Goal: Communication & Community: Answer question/provide support

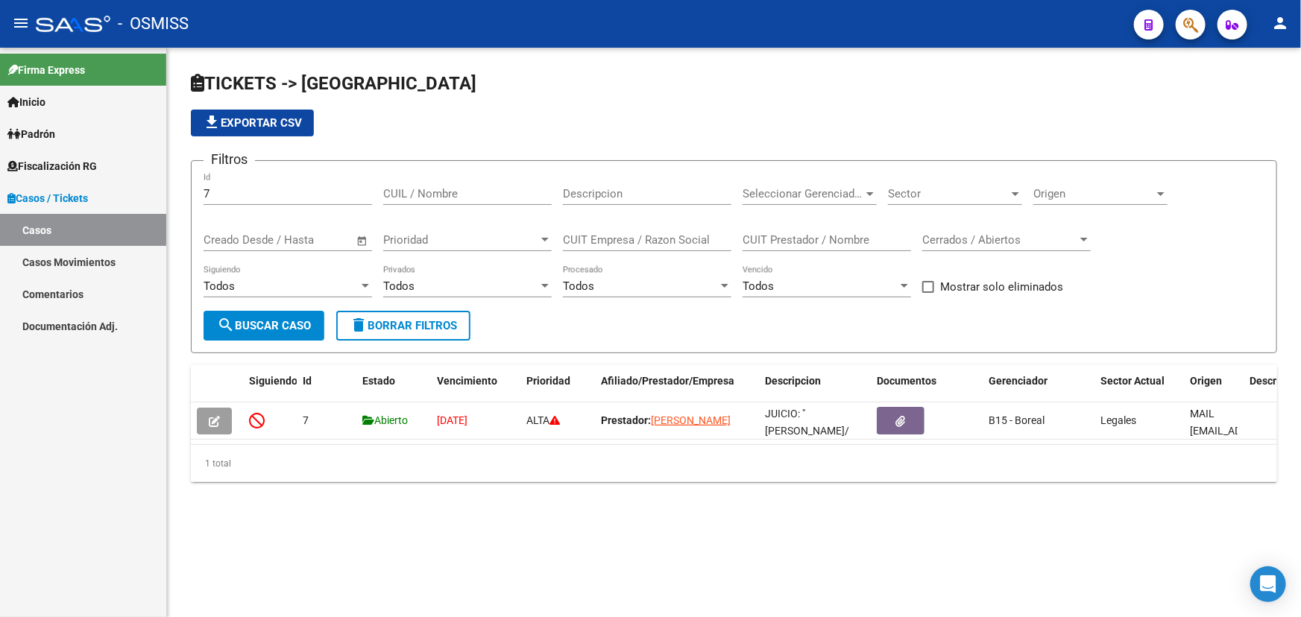
click at [83, 246] on link "Casos Movimientos" at bounding box center [83, 262] width 166 height 32
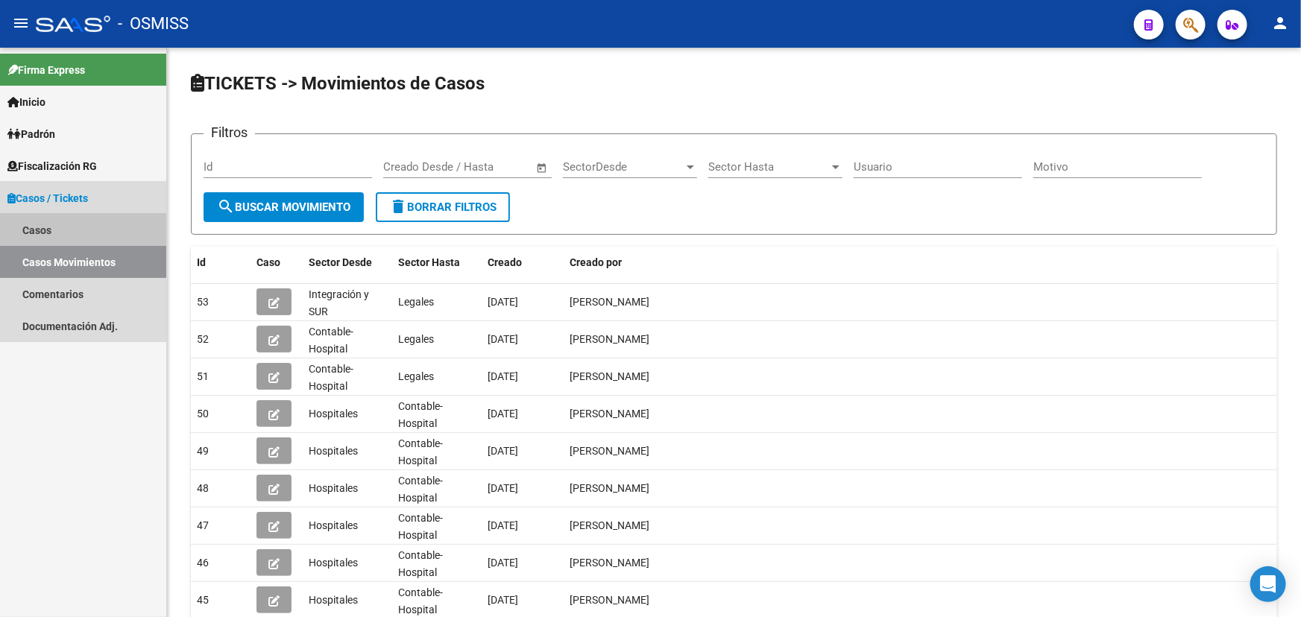
click at [68, 232] on link "Casos" at bounding box center [83, 230] width 166 height 32
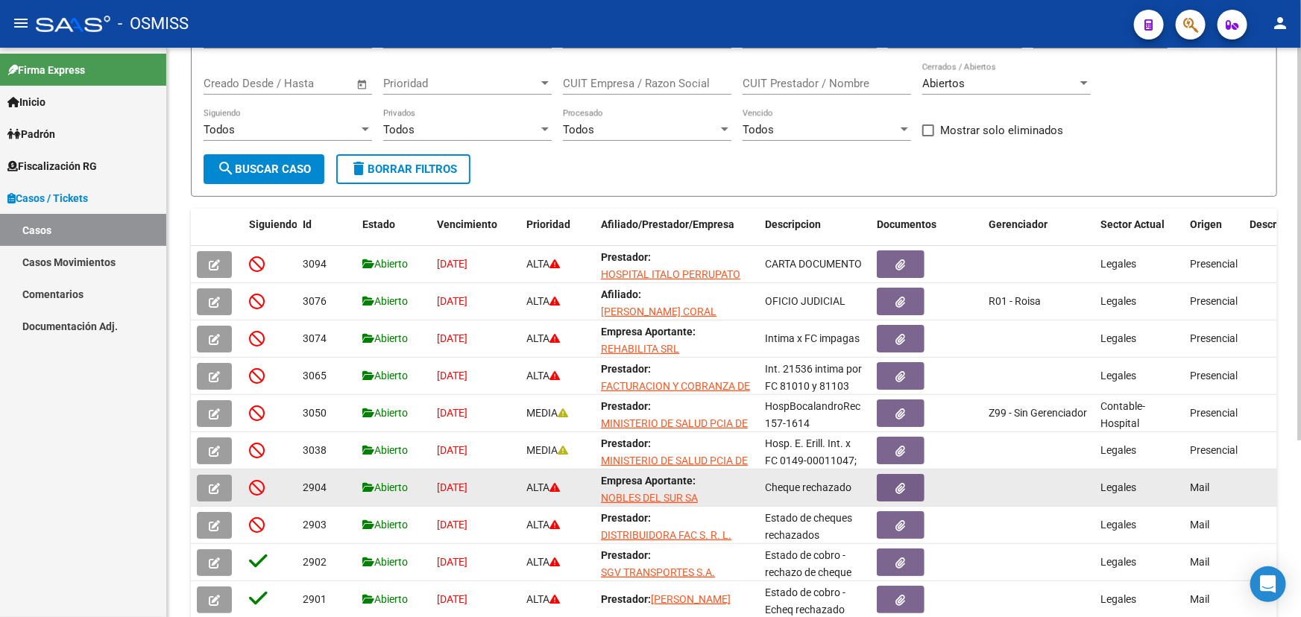
scroll to position [203, 0]
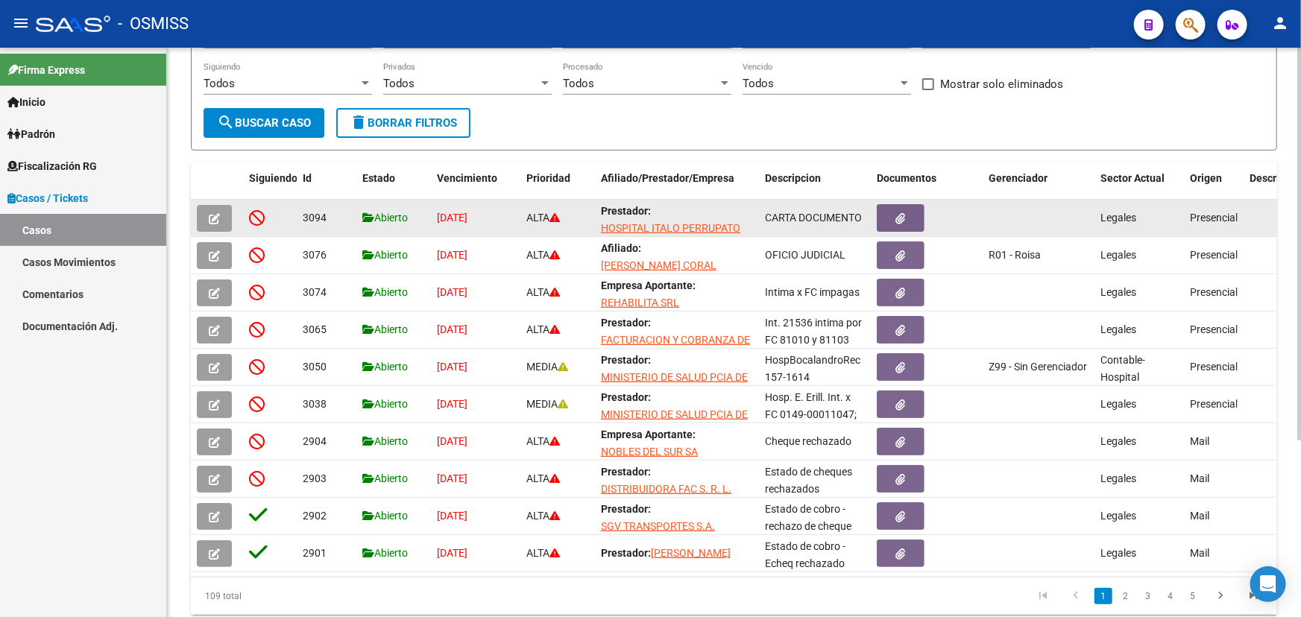
click at [224, 219] on button "button" at bounding box center [214, 218] width 35 height 27
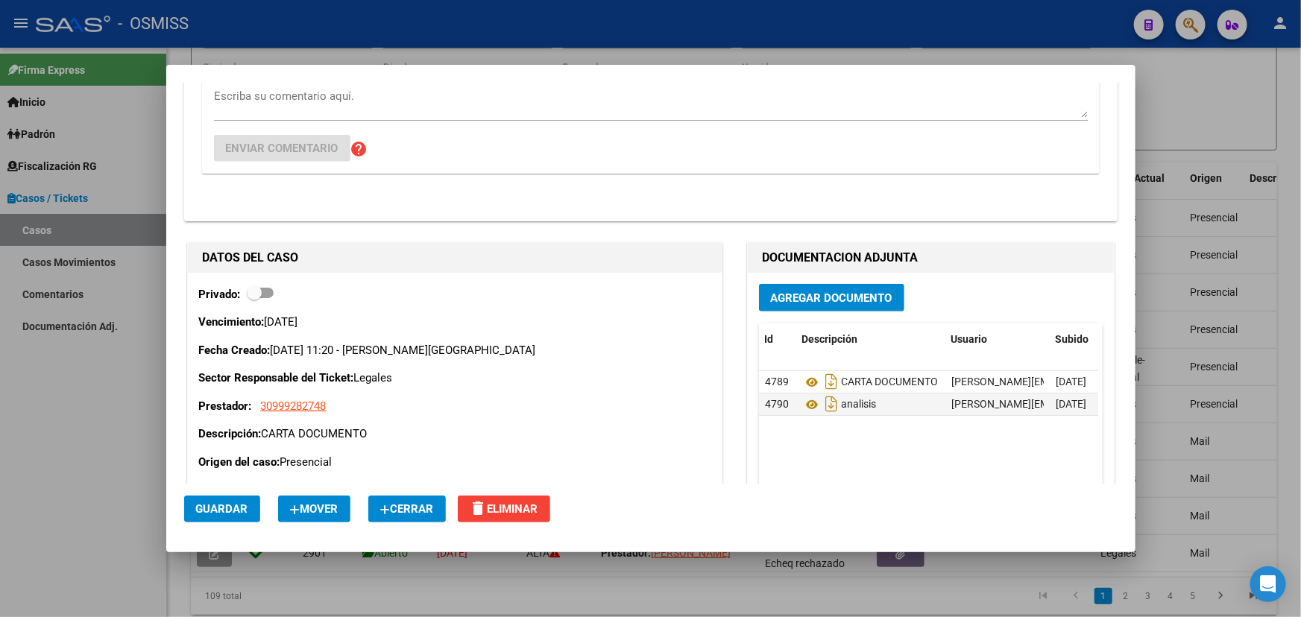
scroll to position [338, 0]
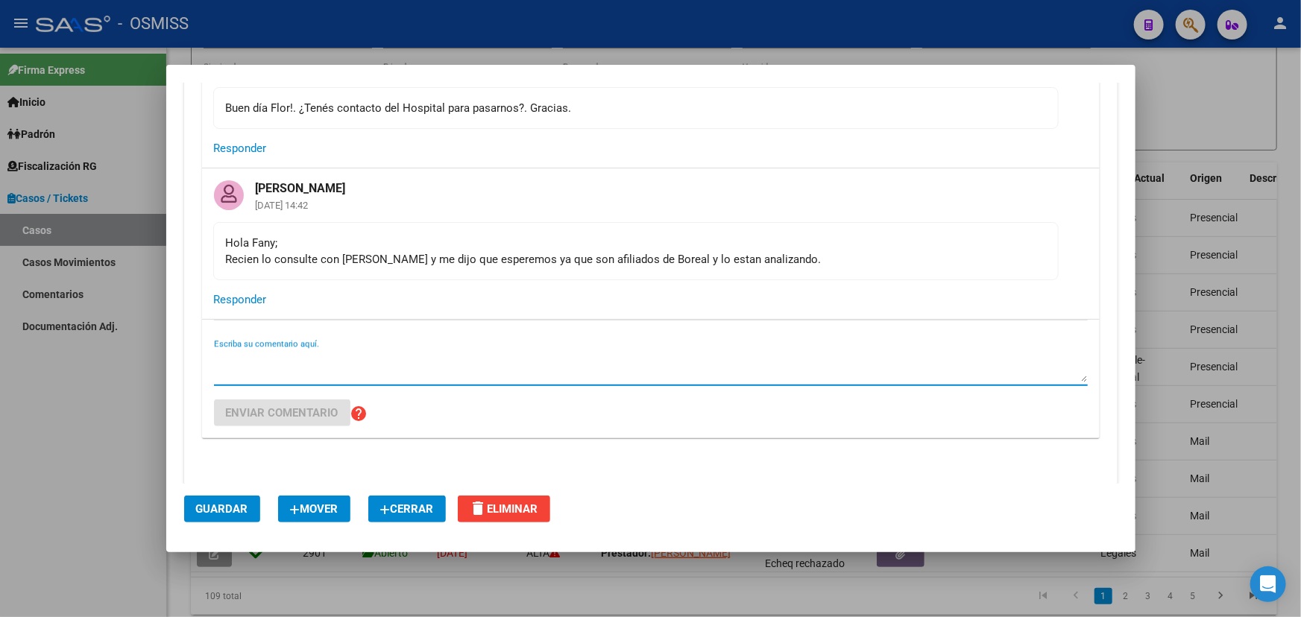
click at [364, 353] on textarea "Escriba su comentario aquí." at bounding box center [650, 368] width 873 height 30
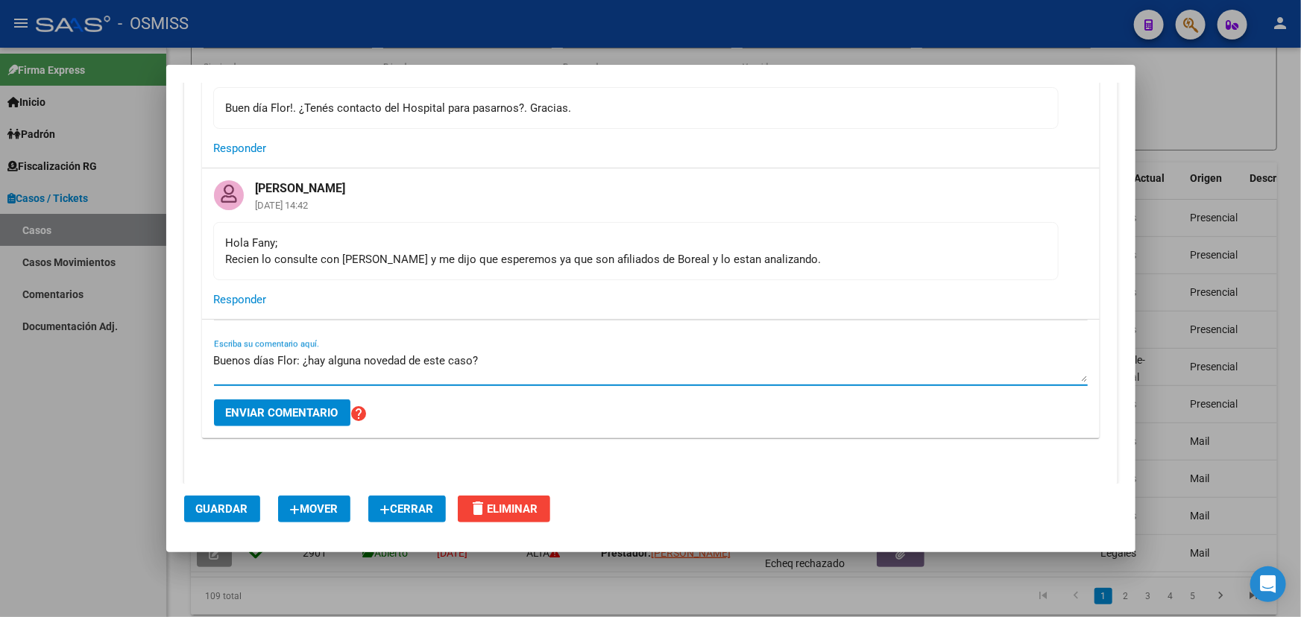
click at [514, 364] on textarea "Buenos días Flor: ¿hay alguna novedad de este caso?" at bounding box center [650, 368] width 873 height 30
click at [483, 359] on textarea "Buenos días Flor: ¿hay alguna novedad de este caso?. Hasta el momento no hemos …" at bounding box center [650, 368] width 873 height 30
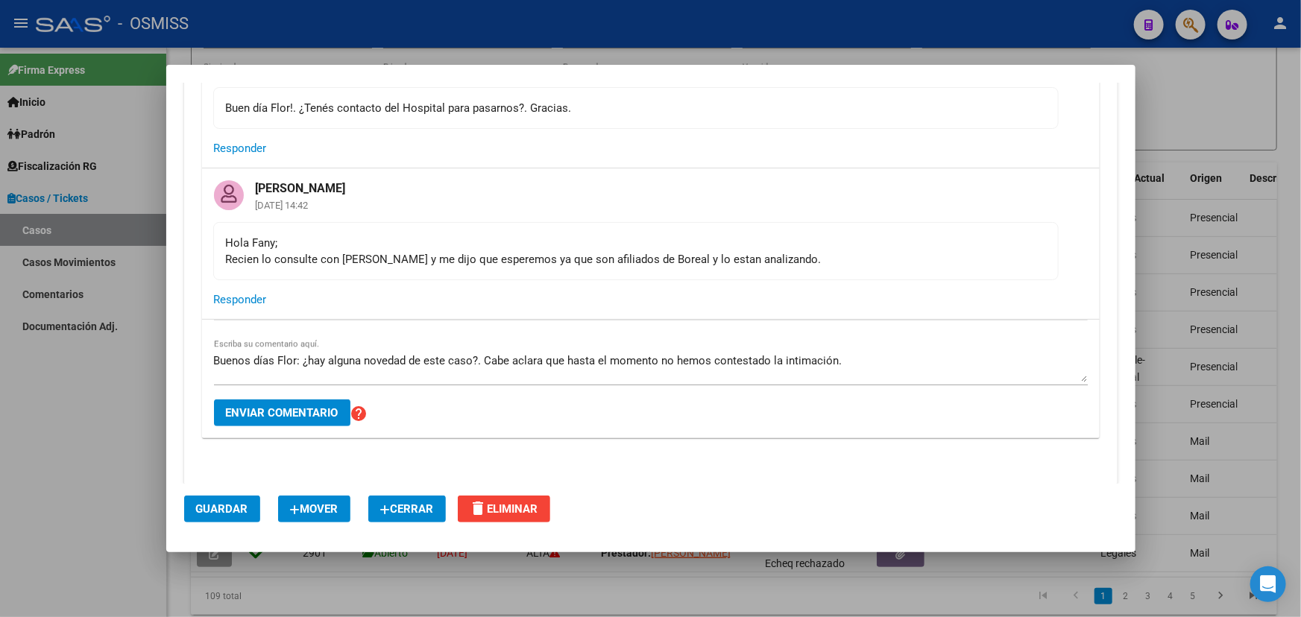
click at [887, 350] on div "Buenos días Flor: ¿hay alguna novedad de este caso?. Cabe aclara que hasta el m…" at bounding box center [650, 368] width 873 height 36
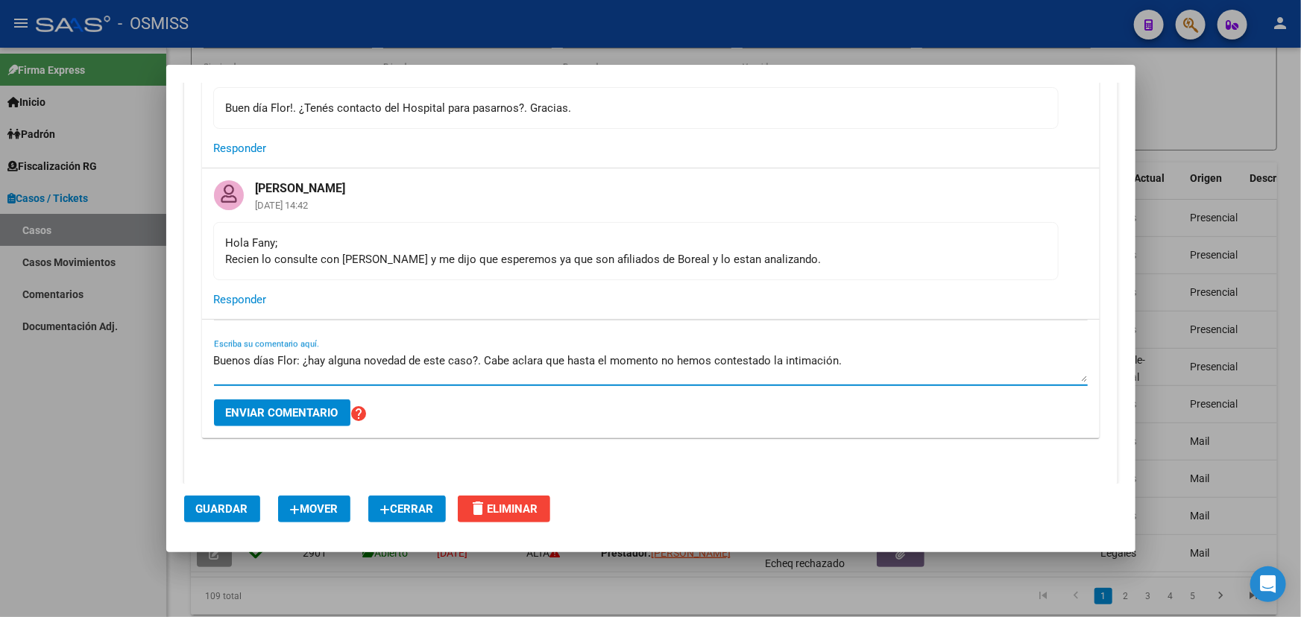
click at [874, 358] on textarea "Buenos días Flor: ¿hay alguna novedad de este caso?. Cabe aclara que hasta el m…" at bounding box center [650, 368] width 873 height 30
drag, startPoint x: 493, startPoint y: 358, endPoint x: 789, endPoint y: 361, distance: 296.6
click at [784, 361] on textarea "Buenos días Flor: ¿hay alguna novedad de este caso?. Cabe aclara que hasta el m…" at bounding box center [650, 368] width 873 height 30
click at [853, 362] on textarea "Buenos días Flor: ¿hay alguna novedad de este caso?. Cabe aclara que hasta el m…" at bounding box center [650, 368] width 873 height 30
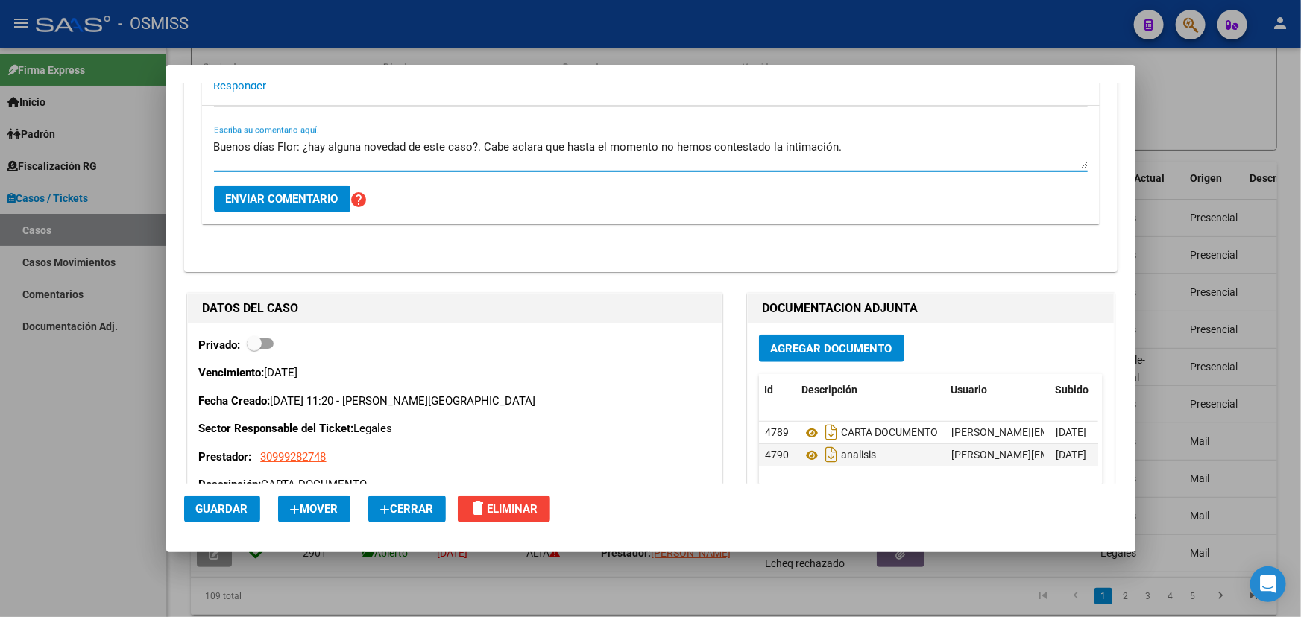
scroll to position [542, 0]
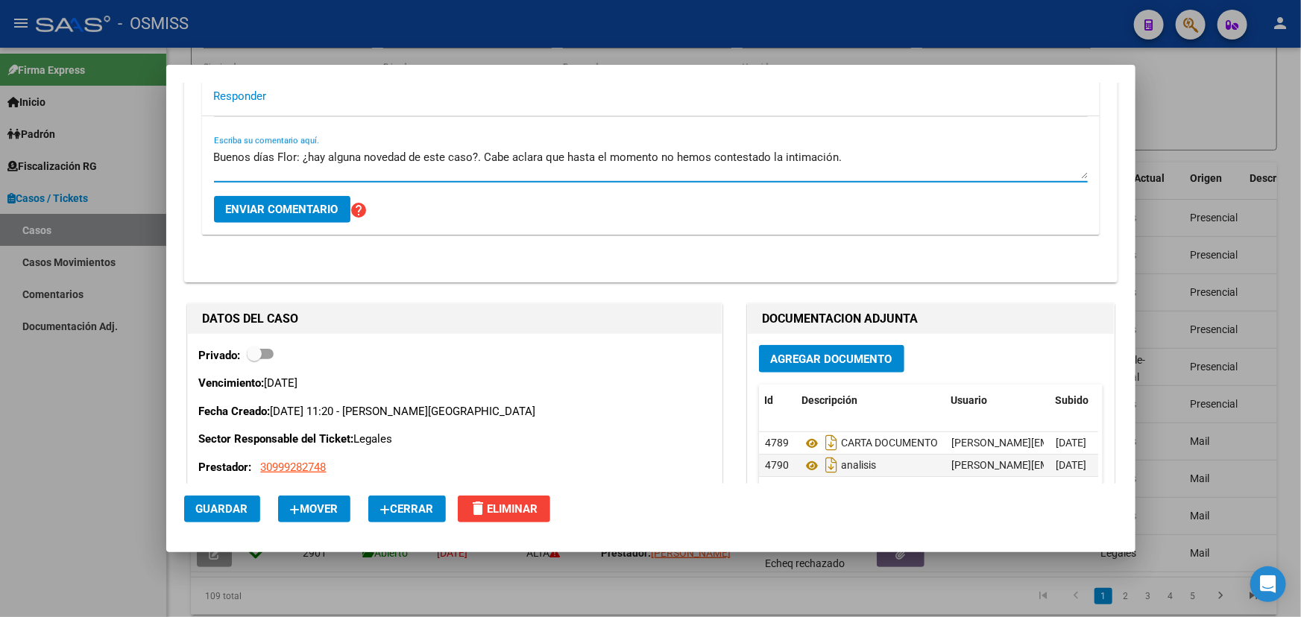
click at [544, 151] on textarea "Buenos días Flor: ¿hay alguna novedad de este caso?. Cabe aclara que hasta el m…" at bounding box center [650, 164] width 873 height 30
drag, startPoint x: 750, startPoint y: 157, endPoint x: 903, endPoint y: 157, distance: 153.5
click at [751, 157] on textarea "Buenos días Flor: ¿hay alguna novedad de este caso?. Cabe aclarar, que hasta el…" at bounding box center [650, 164] width 873 height 30
click at [923, 157] on textarea "Buenos días Flor: ¿hay alguna novedad de este caso?. Cabe aclarar, que hasta el…" at bounding box center [650, 164] width 873 height 30
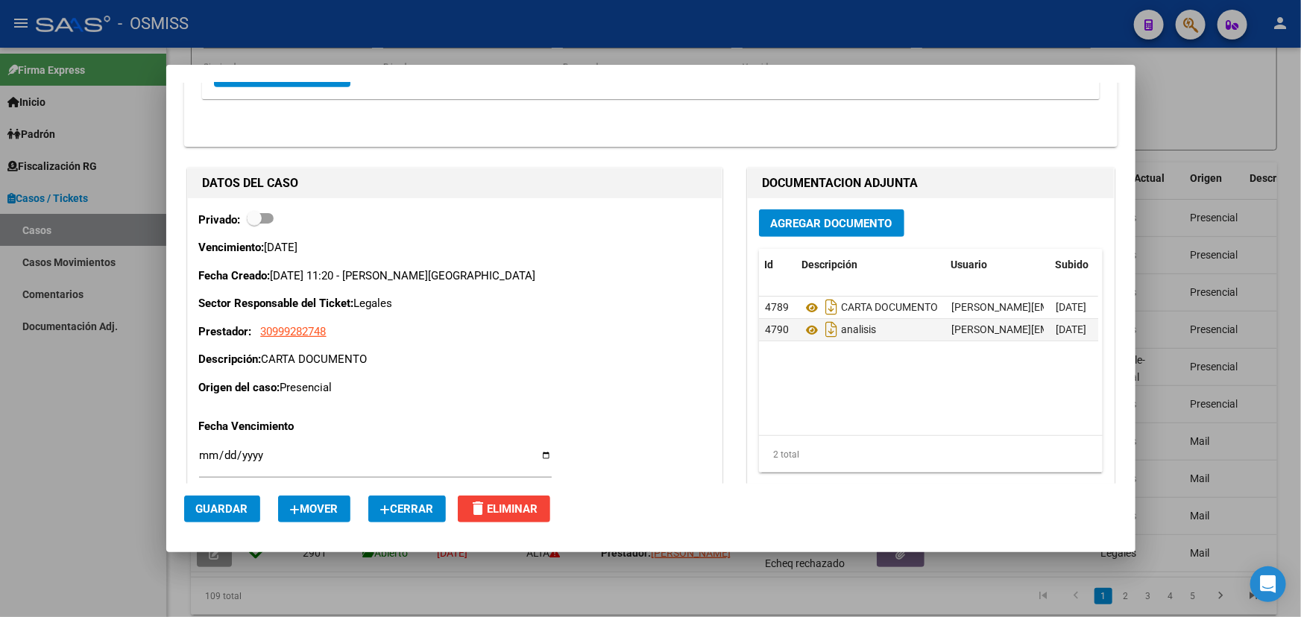
scroll to position [406, 0]
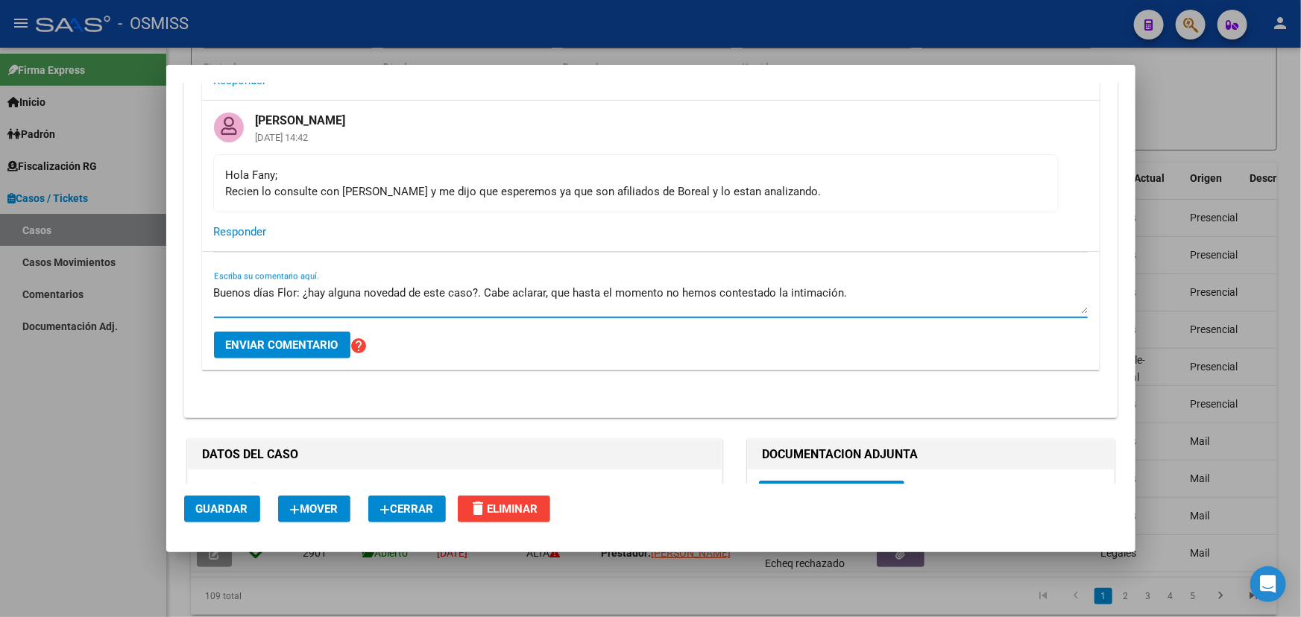
click at [913, 292] on textarea "Buenos días Flor: ¿hay alguna novedad de este caso?. Cabe aclarar, que hasta el…" at bounding box center [650, 300] width 873 height 30
type textarea "Buenos días Flor: ¿hay alguna novedad de este caso?. Cabe aclarar, que hasta el…"
click at [268, 346] on span "Enviar comentario" at bounding box center [282, 344] width 113 height 13
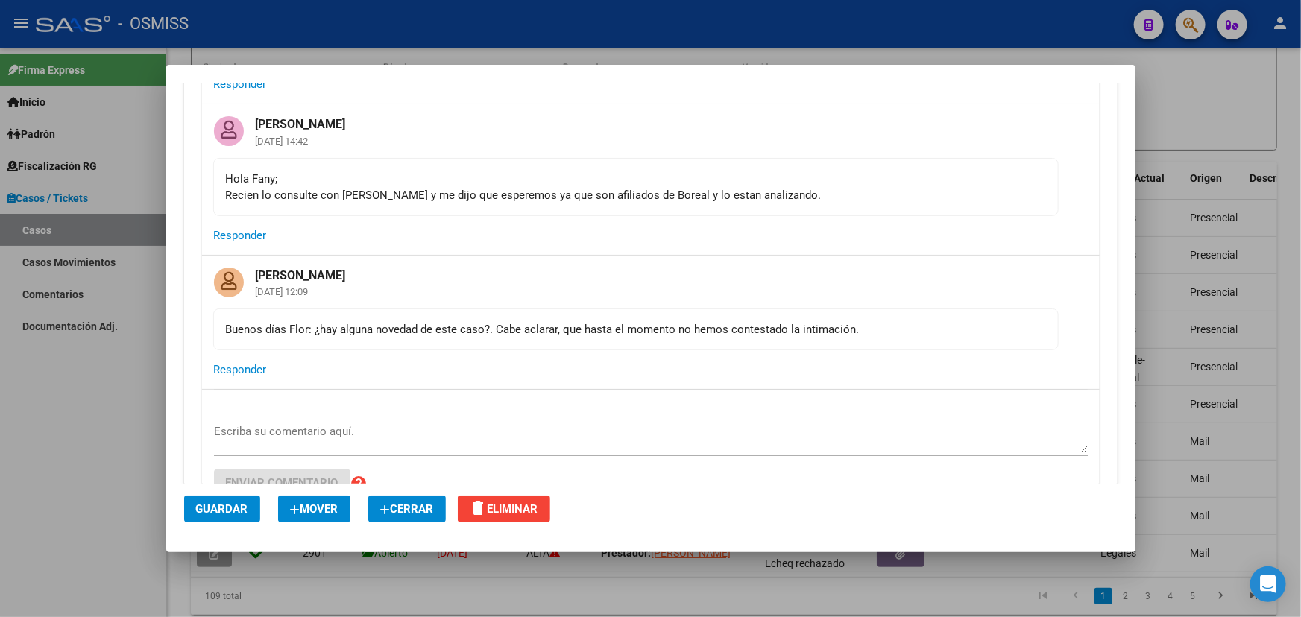
scroll to position [542, 0]
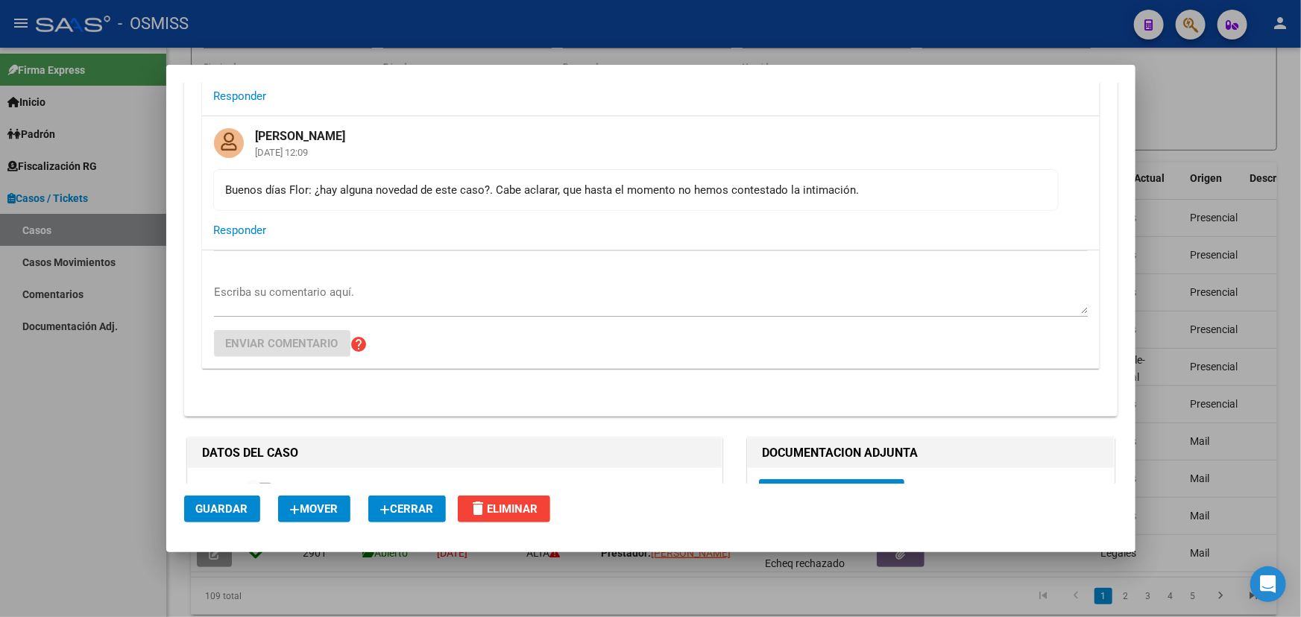
click at [1222, 104] on div at bounding box center [650, 308] width 1301 height 617
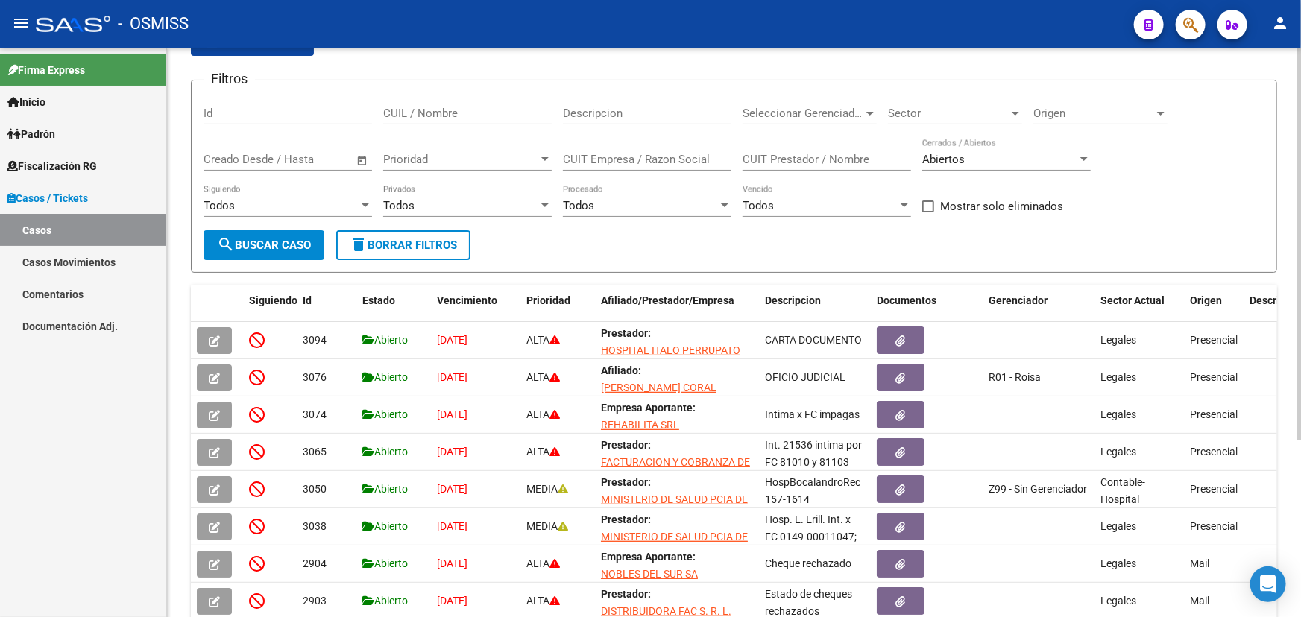
scroll to position [0, 0]
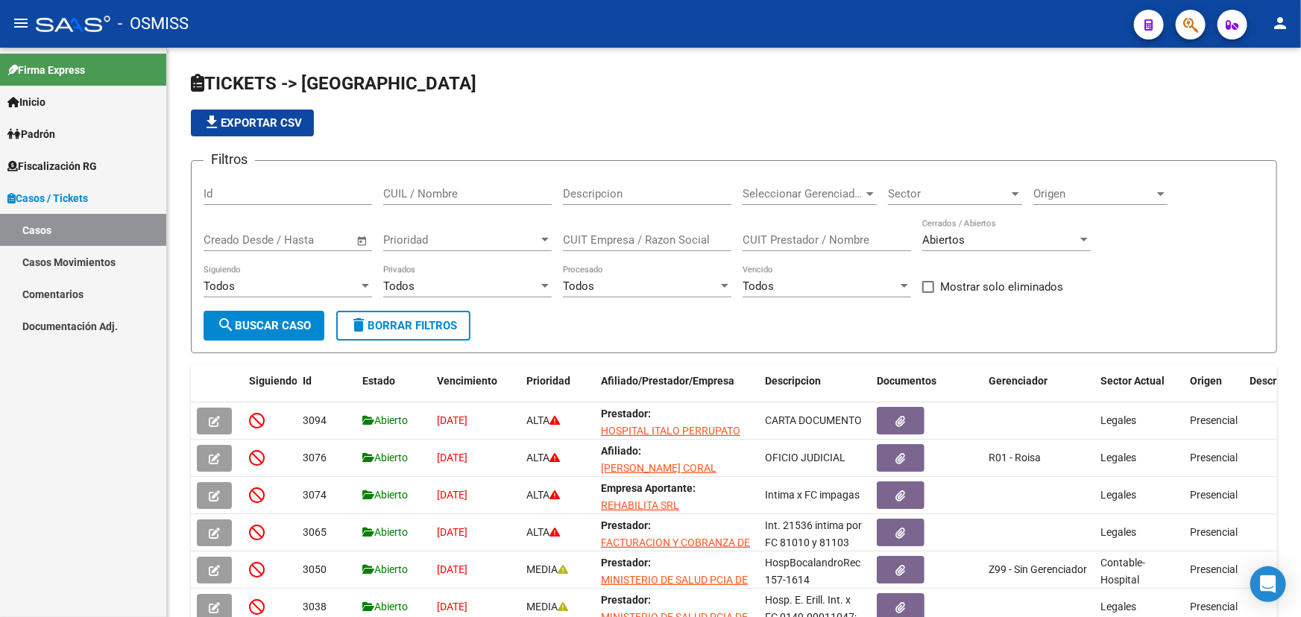
click at [1192, 1] on mat-toolbar "menu - OSMISS person" at bounding box center [650, 24] width 1301 height 48
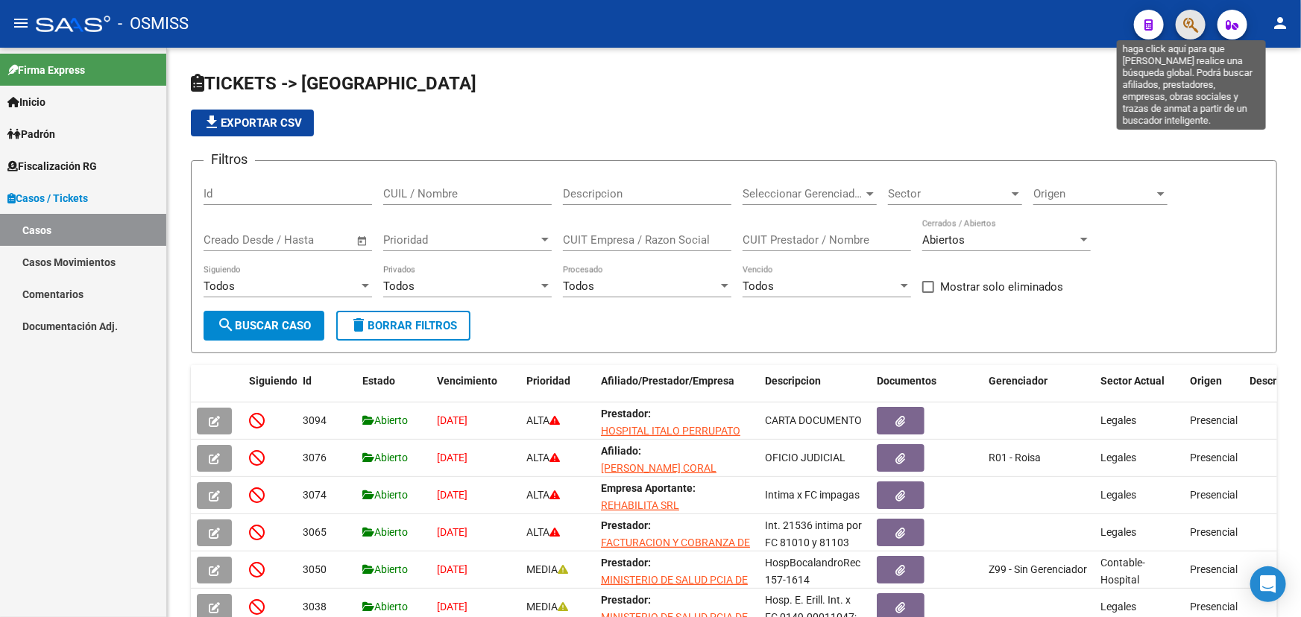
click at [1192, 22] on icon "button" at bounding box center [1190, 24] width 15 height 17
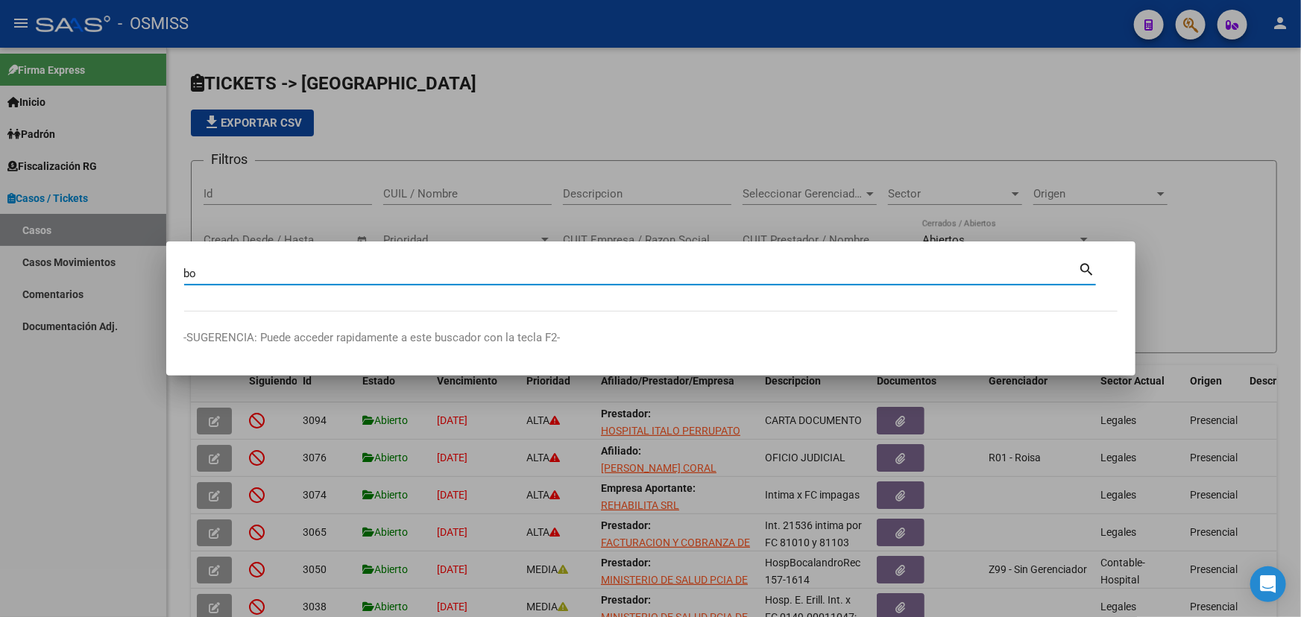
type input "b"
type input "notti"
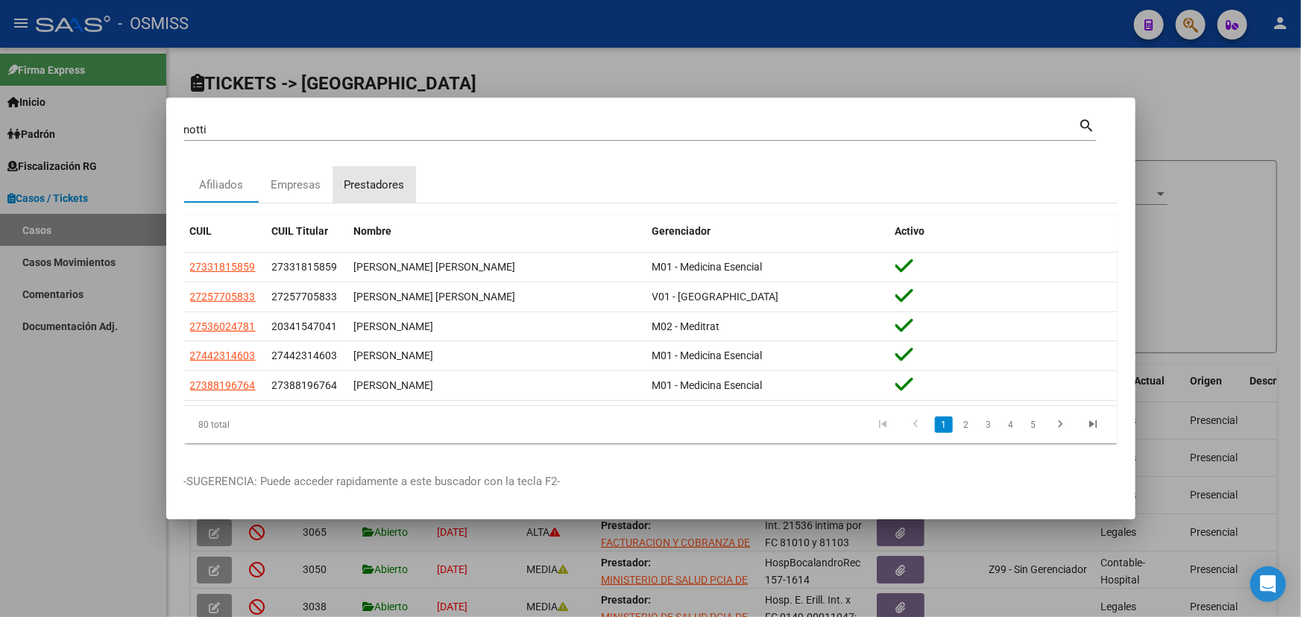
click at [367, 180] on div "Prestadores" at bounding box center [374, 185] width 60 height 17
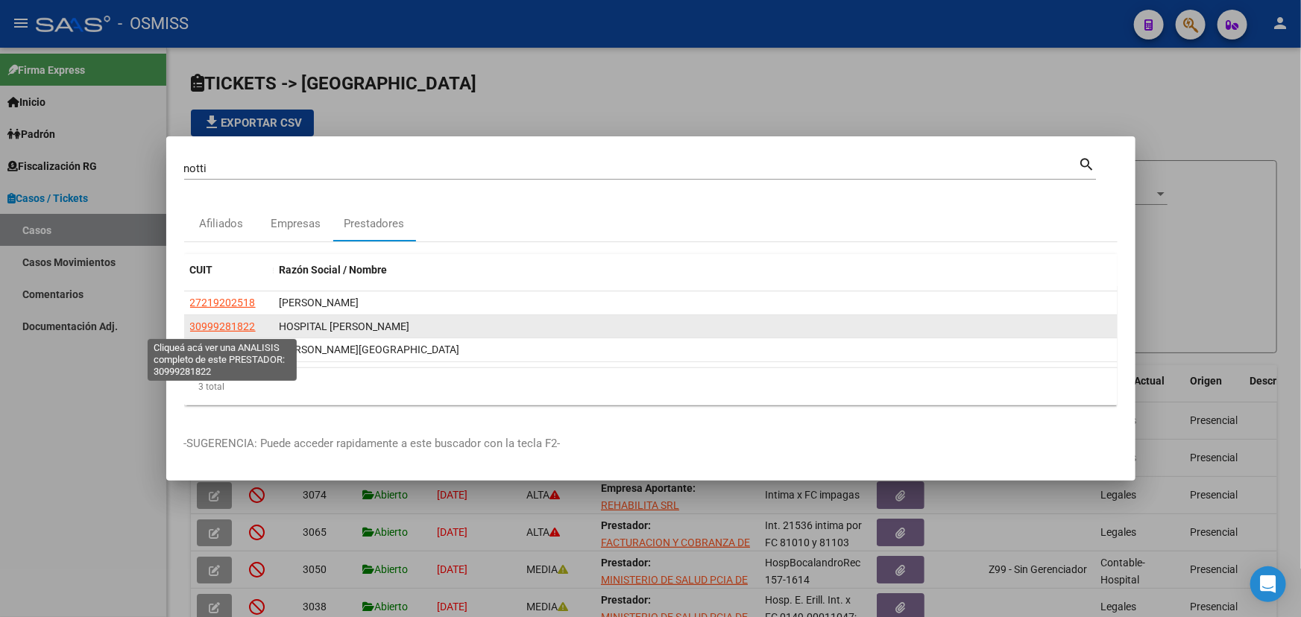
click at [216, 327] on span "30999281822" at bounding box center [223, 326] width 66 height 12
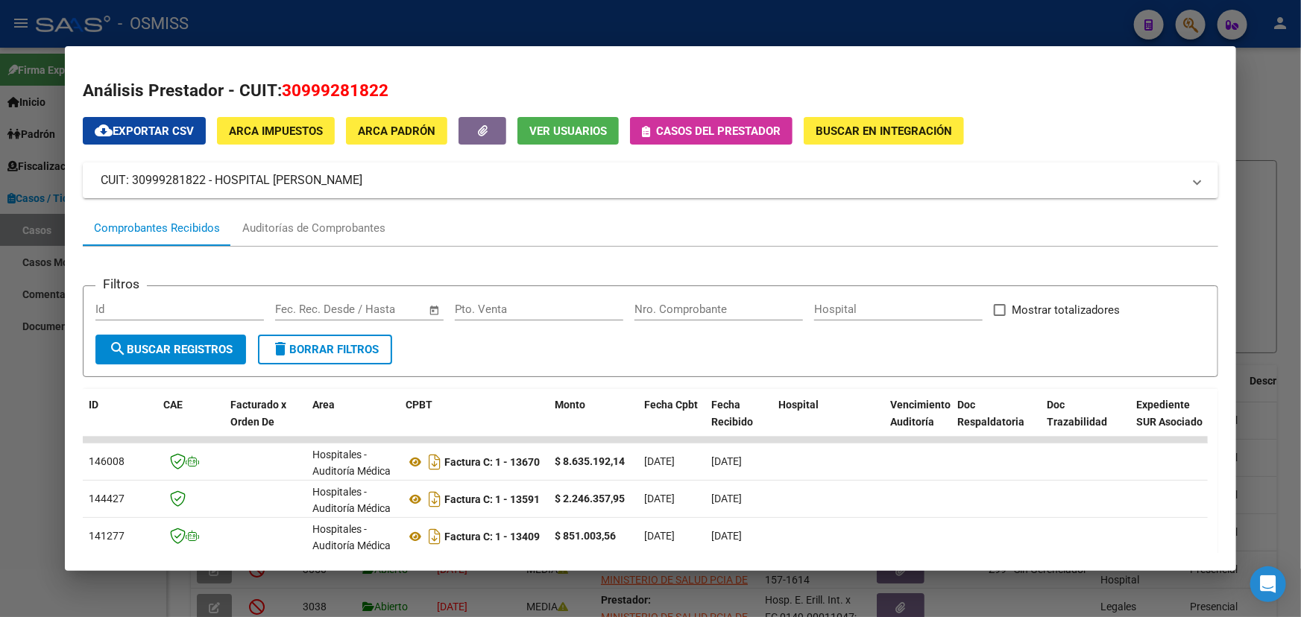
click at [701, 124] on span "Casos del prestador" at bounding box center [718, 130] width 124 height 13
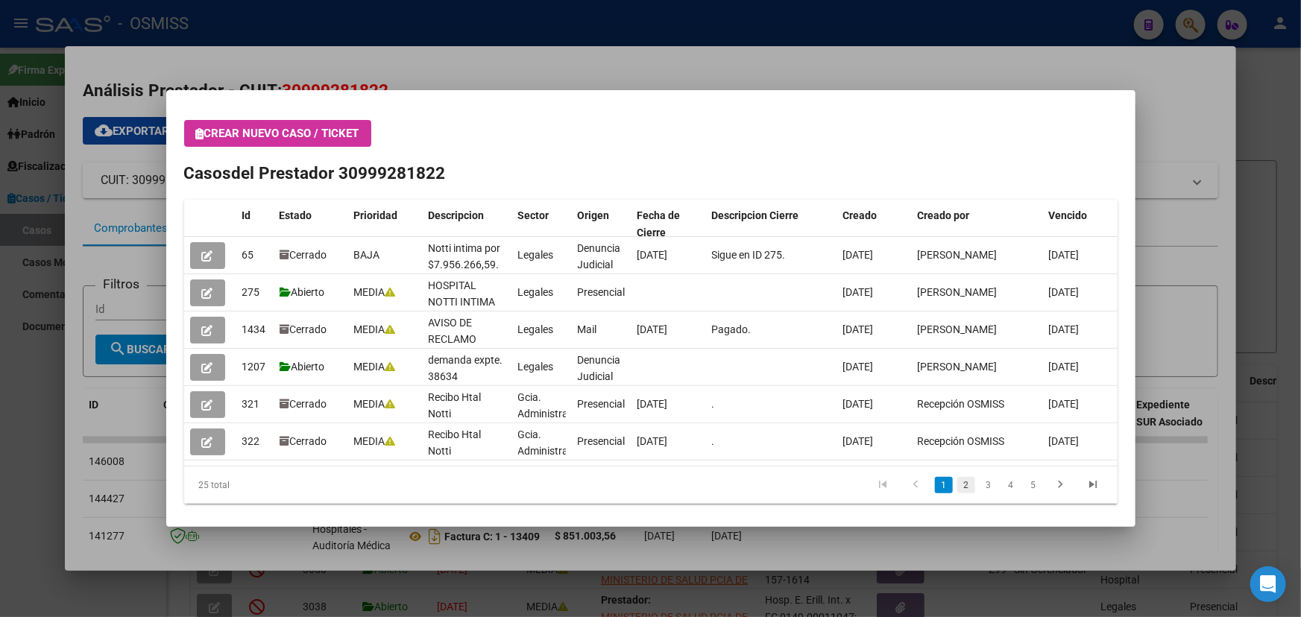
click at [957, 485] on link "2" at bounding box center [966, 485] width 18 height 16
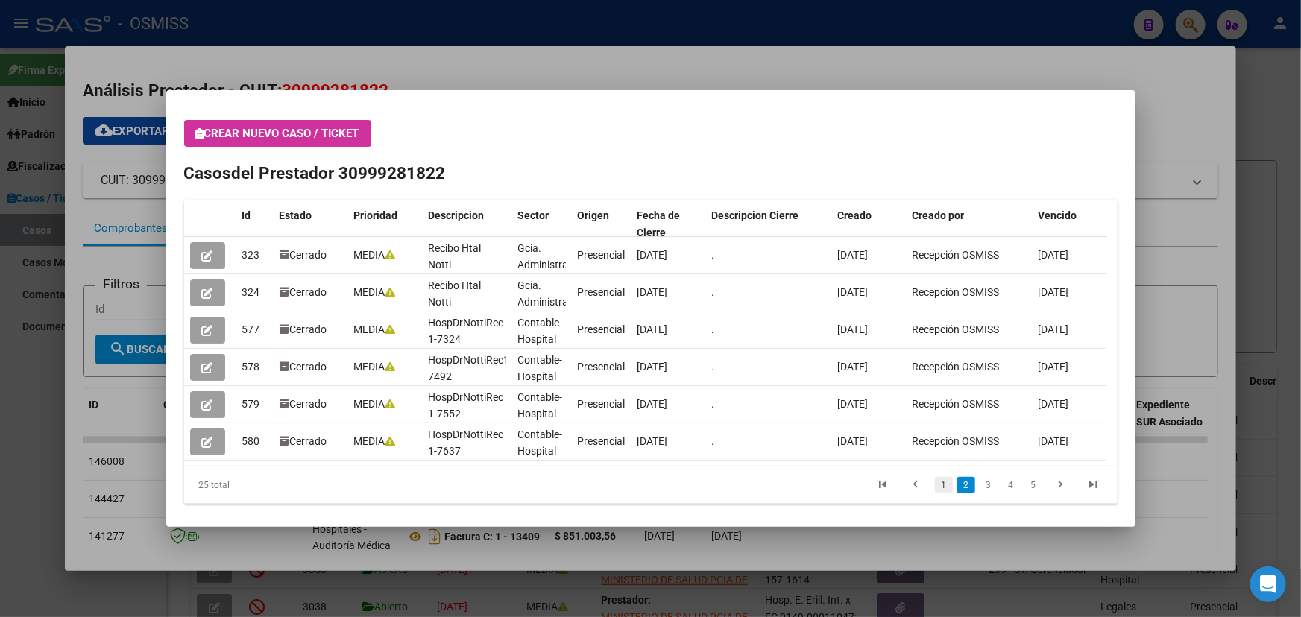
click at [935, 490] on link "1" at bounding box center [944, 485] width 18 height 16
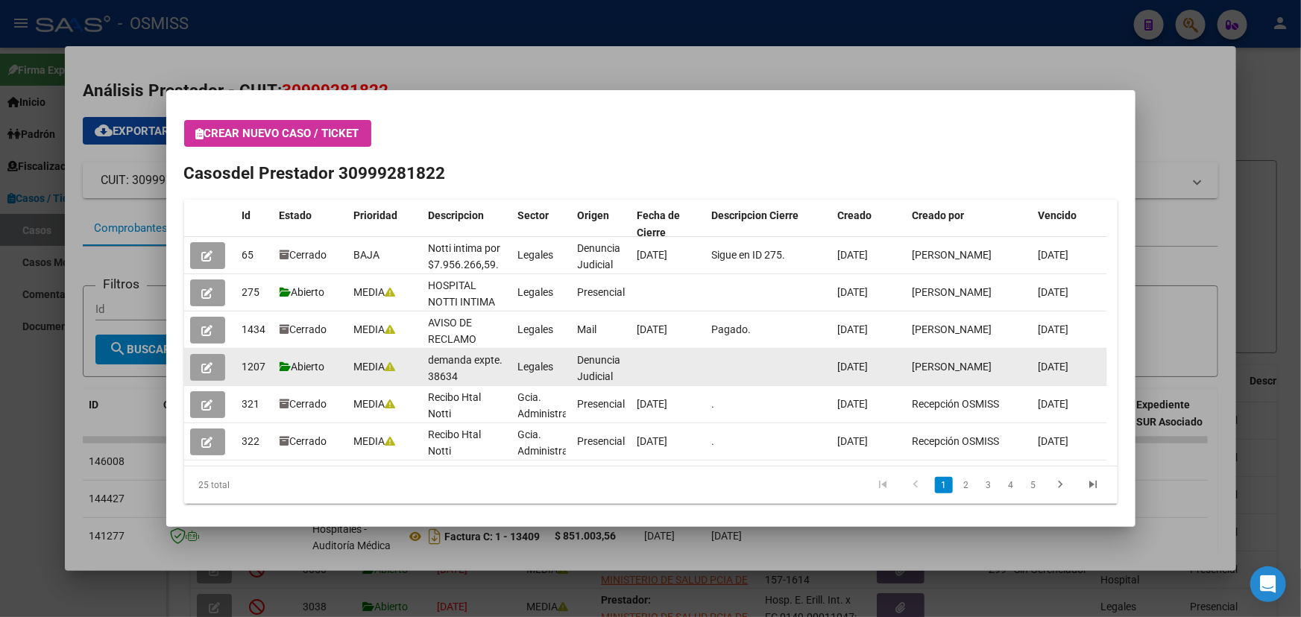
click at [212, 364] on icon "button" at bounding box center [207, 367] width 11 height 11
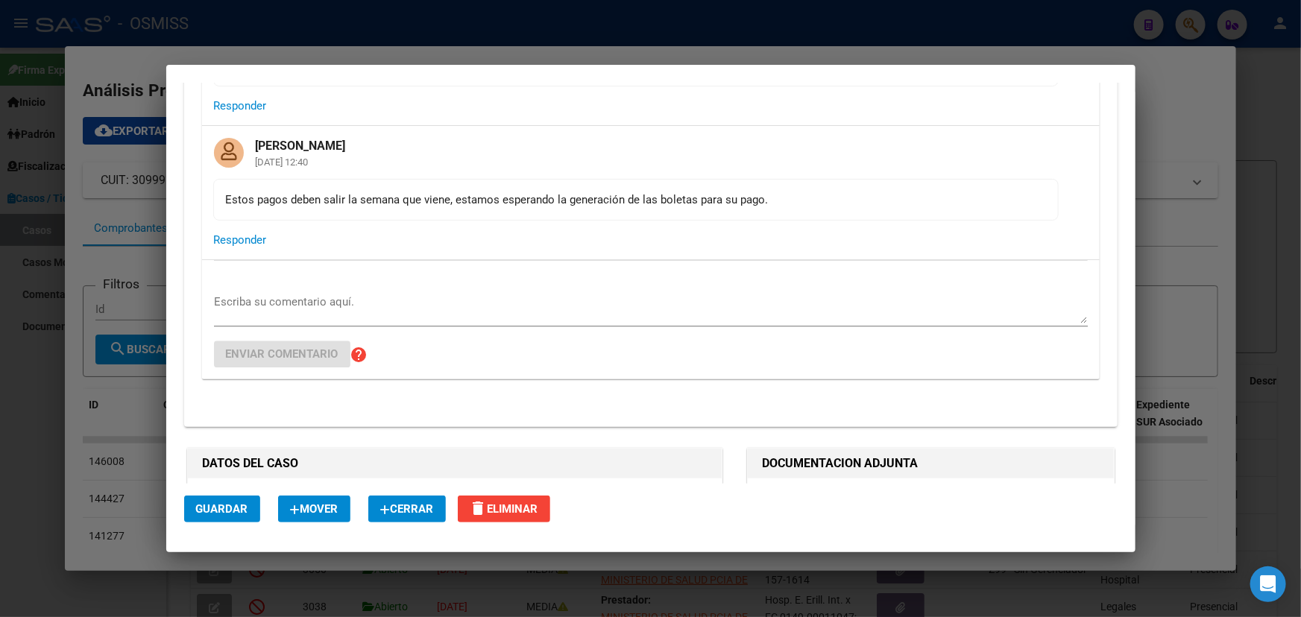
scroll to position [1829, 0]
drag, startPoint x: 332, startPoint y: 199, endPoint x: 630, endPoint y: 198, distance: 298.1
click at [630, 198] on div "Estos pagos deben salir la semana que viene, estamos esperando la generación de…" at bounding box center [636, 201] width 820 height 16
click at [709, 199] on div "Estos pagos deben salir la semana que viene, estamos esperando la generación de…" at bounding box center [636, 201] width 820 height 16
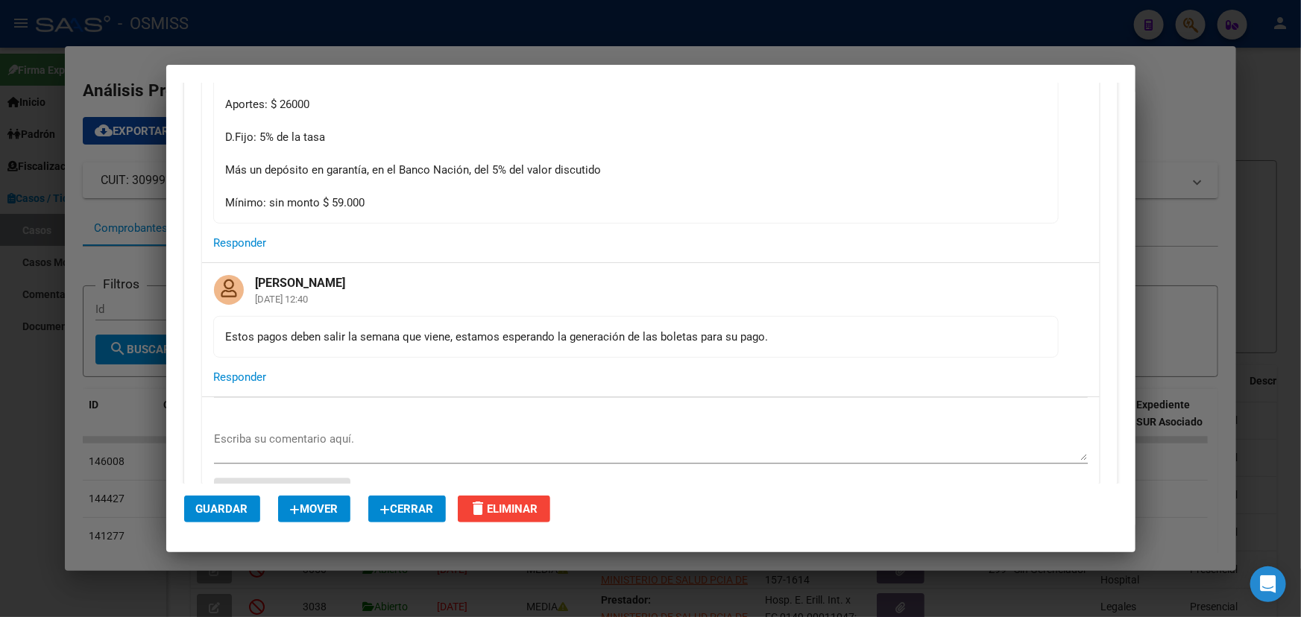
scroll to position [1965, 0]
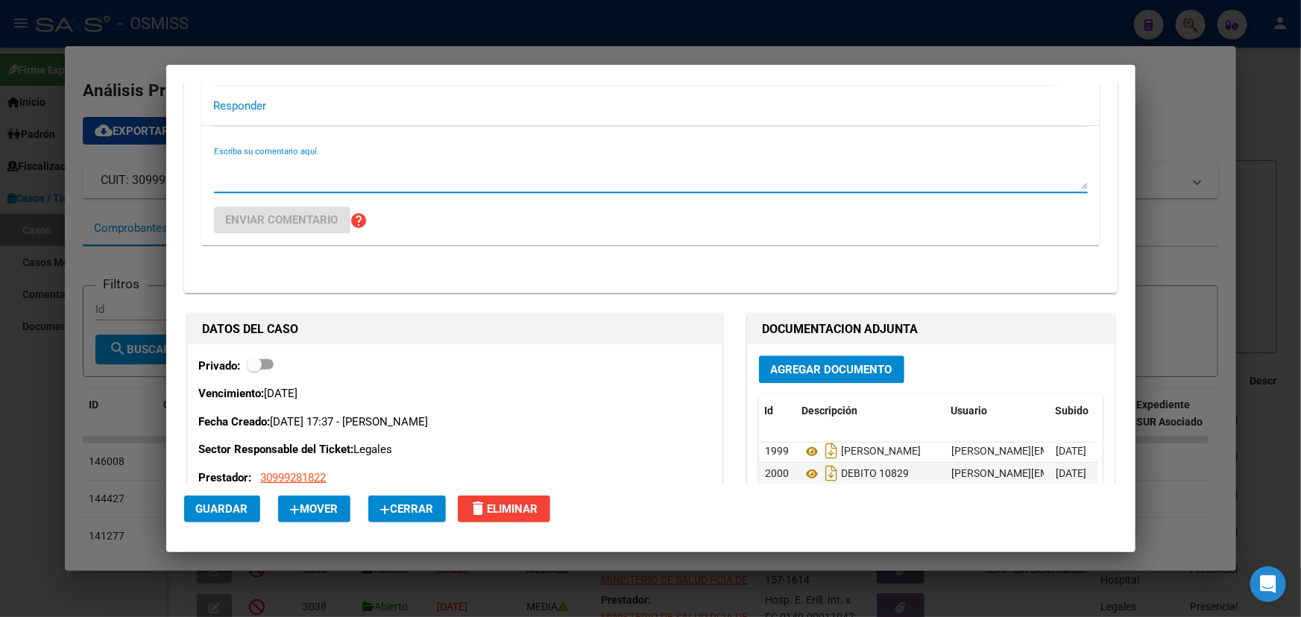
click at [291, 163] on textarea "Escriba su comentario aquí." at bounding box center [650, 174] width 873 height 30
paste textarea "Estimadas Barbi y Flor: en virtud de lo conversado entre el Dr. [PERSON_NAME] y…"
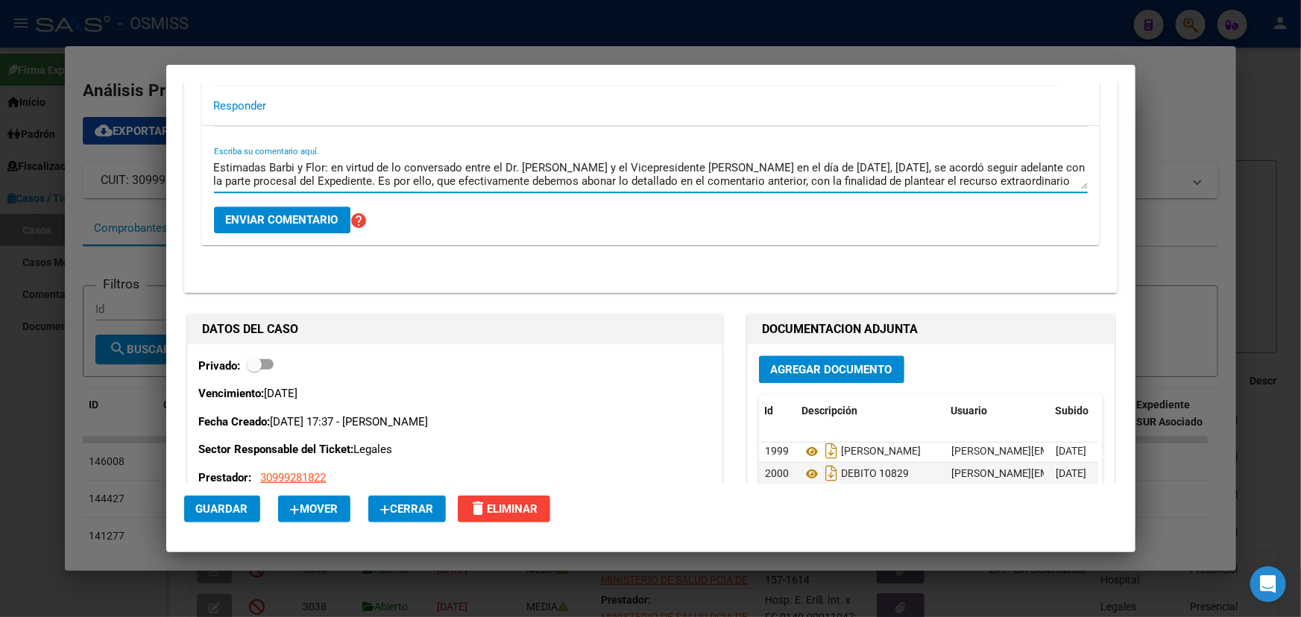
drag, startPoint x: 325, startPoint y: 159, endPoint x: 269, endPoint y: 159, distance: 55.9
click at [269, 159] on textarea "Estimadas Barbi y Flor: en virtud de lo conversado entre el Dr. [PERSON_NAME] y…" at bounding box center [650, 174] width 873 height 30
click at [373, 165] on textarea "Estimadas: en virtud de lo conversado entre el Dr. [PERSON_NAME] y el Vicepresi…" at bounding box center [650, 174] width 873 height 30
drag, startPoint x: 334, startPoint y: 165, endPoint x: 681, endPoint y: 186, distance: 347.9
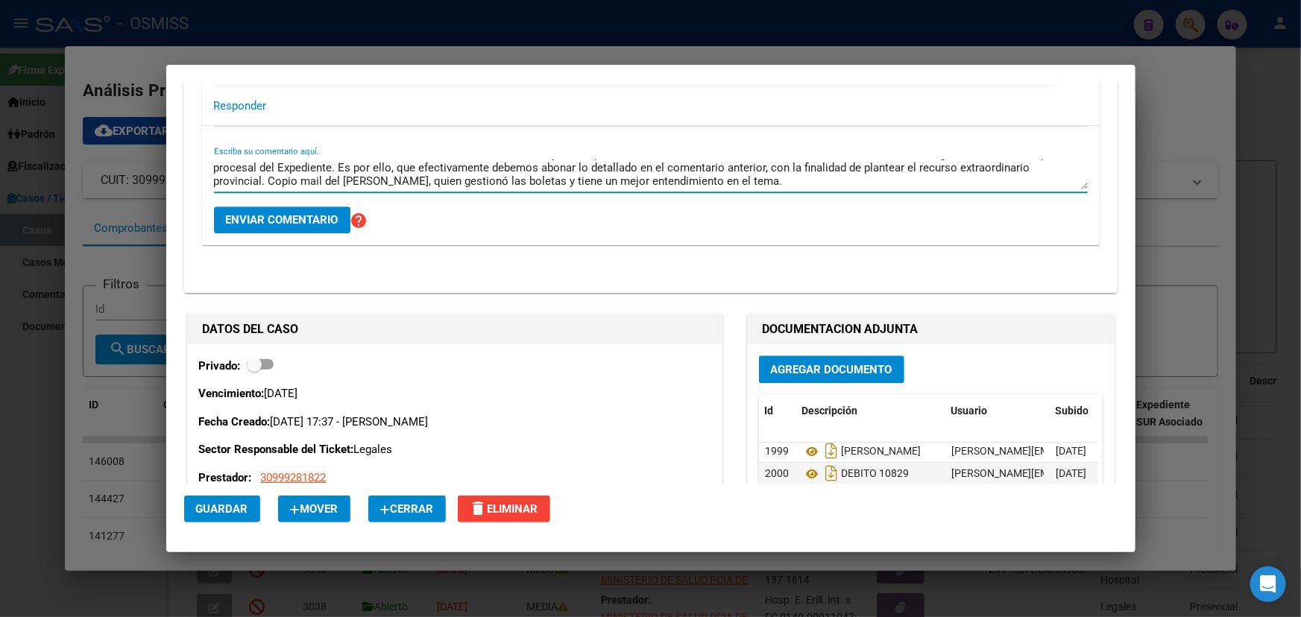
click at [681, 186] on div "Estimadas: en virtud de lo conversado entre el Dr. [PERSON_NAME] y el Vicepresi…" at bounding box center [650, 175] width 873 height 36
click at [699, 177] on textarea "Estimadas: en virtud de lo conversado entre el Dr. [PERSON_NAME] y el Vicepresi…" at bounding box center [650, 174] width 873 height 30
click at [273, 165] on textarea "Estimadas: en virtud de lo conversado entre el Dr. [PERSON_NAME] y el Vicepresi…" at bounding box center [650, 174] width 873 height 30
click at [215, 163] on textarea "Estimadas: en virtud de lo conversado entre el Dr. [PERSON_NAME] y el Vicepresi…" at bounding box center [650, 174] width 873 height 30
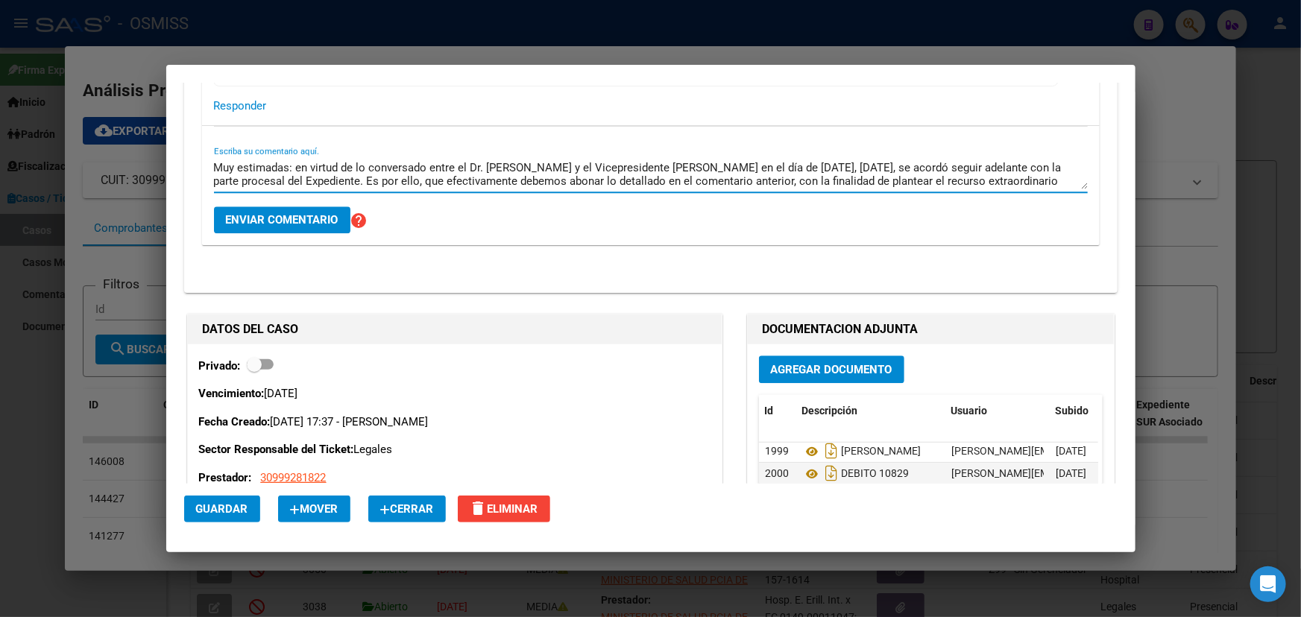
click at [429, 169] on textarea "Muy estimadas: en virtud de lo conversado entre el Dr. [PERSON_NAME] y el Vicep…" at bounding box center [650, 174] width 873 height 30
click at [663, 174] on textarea "Muy estimadas: en virtud de lo conversado entre el Dr. [PERSON_NAME] y el Vicep…" at bounding box center [650, 174] width 873 height 30
drag, startPoint x: 458, startPoint y: 175, endPoint x: 683, endPoint y: 171, distance: 225.1
click at [683, 171] on textarea "Muy estimadas: en virtud de lo conversado entre el Dr. [PERSON_NAME] y el Vicep…" at bounding box center [650, 174] width 873 height 30
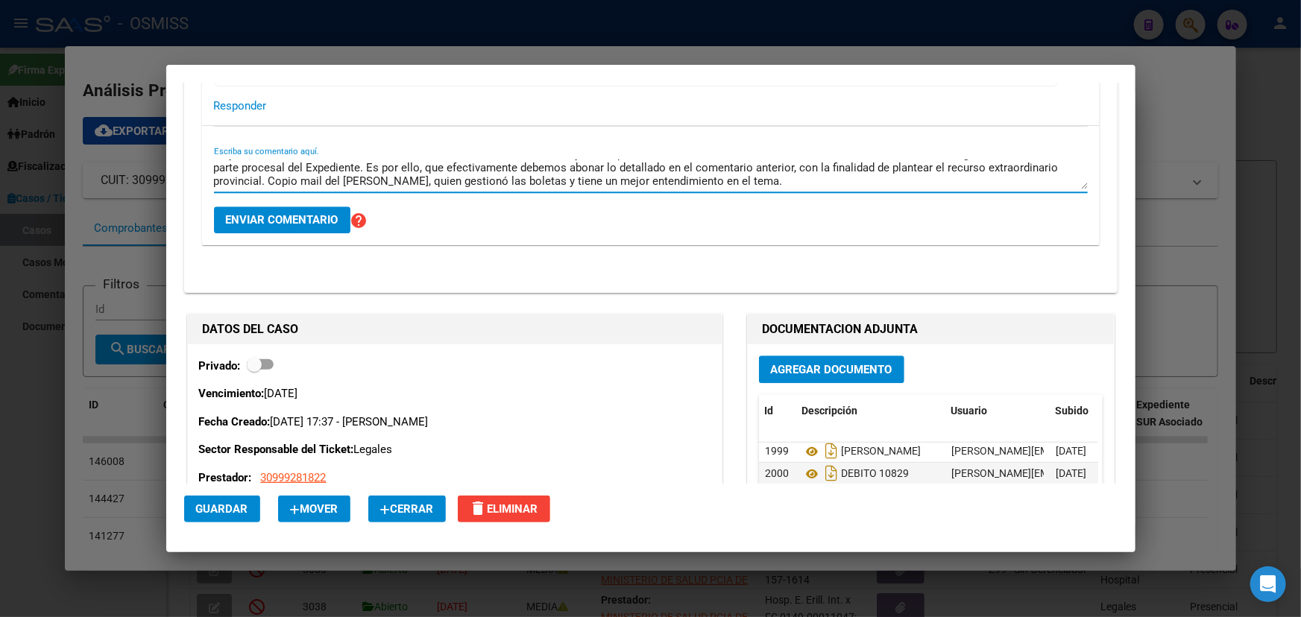
click at [706, 171] on textarea "Muy estimadas: en virtud de lo conversado entre el Dr. [PERSON_NAME] y el Vicep…" at bounding box center [650, 174] width 873 height 30
drag, startPoint x: 660, startPoint y: 178, endPoint x: 749, endPoint y: 180, distance: 89.5
click at [736, 178] on textarea "Muy estimadas: en virtud de lo conversado entre el Dr. [PERSON_NAME] y el Vicep…" at bounding box center [650, 174] width 873 height 30
click at [797, 178] on textarea "Muy estimadas: en virtud de lo conversado entre el Dr. [PERSON_NAME] y el Vicep…" at bounding box center [650, 174] width 873 height 30
drag, startPoint x: 282, startPoint y: 171, endPoint x: 476, endPoint y: 186, distance: 194.3
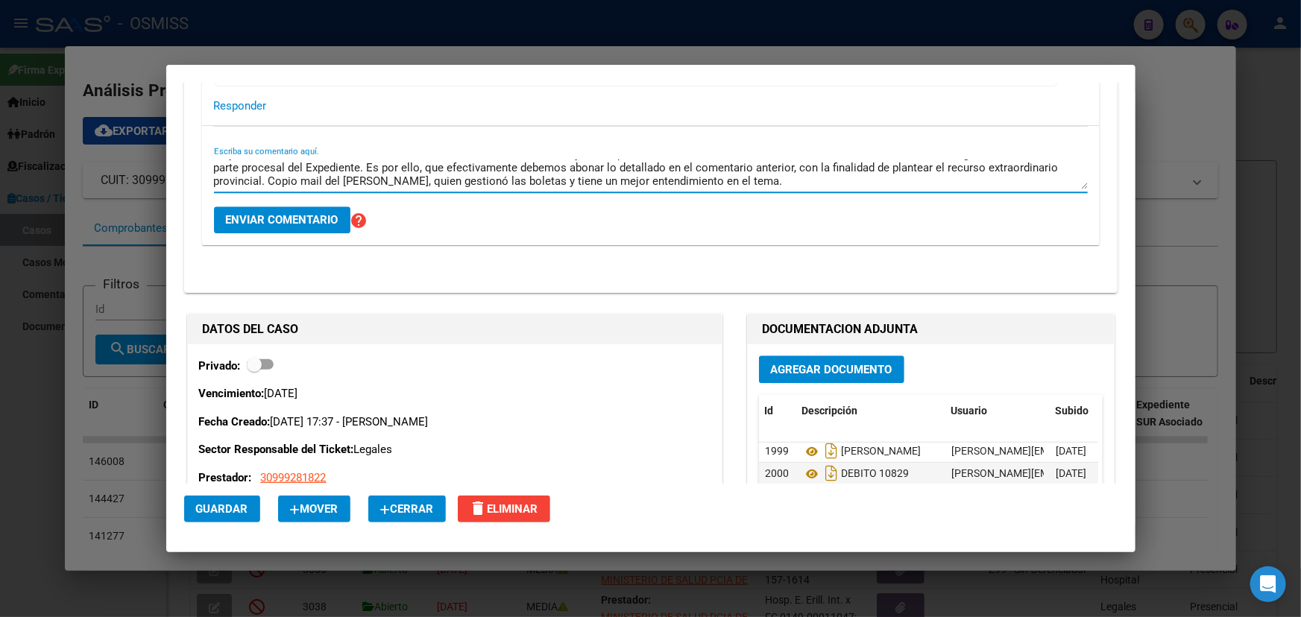
click at [426, 183] on textarea "Muy estimadas: en virtud de lo conversado entre el Dr. [PERSON_NAME] y el Vicep…" at bounding box center [650, 174] width 873 height 30
click at [1035, 161] on textarea "Muy estimadas: en virtud de lo conversado entre el Dr. [PERSON_NAME] y el Vicep…" at bounding box center [650, 174] width 873 height 30
type textarea "Muy estimadas: en virtud de lo conversado entre el Dr. [PERSON_NAME] y el Vicep…"
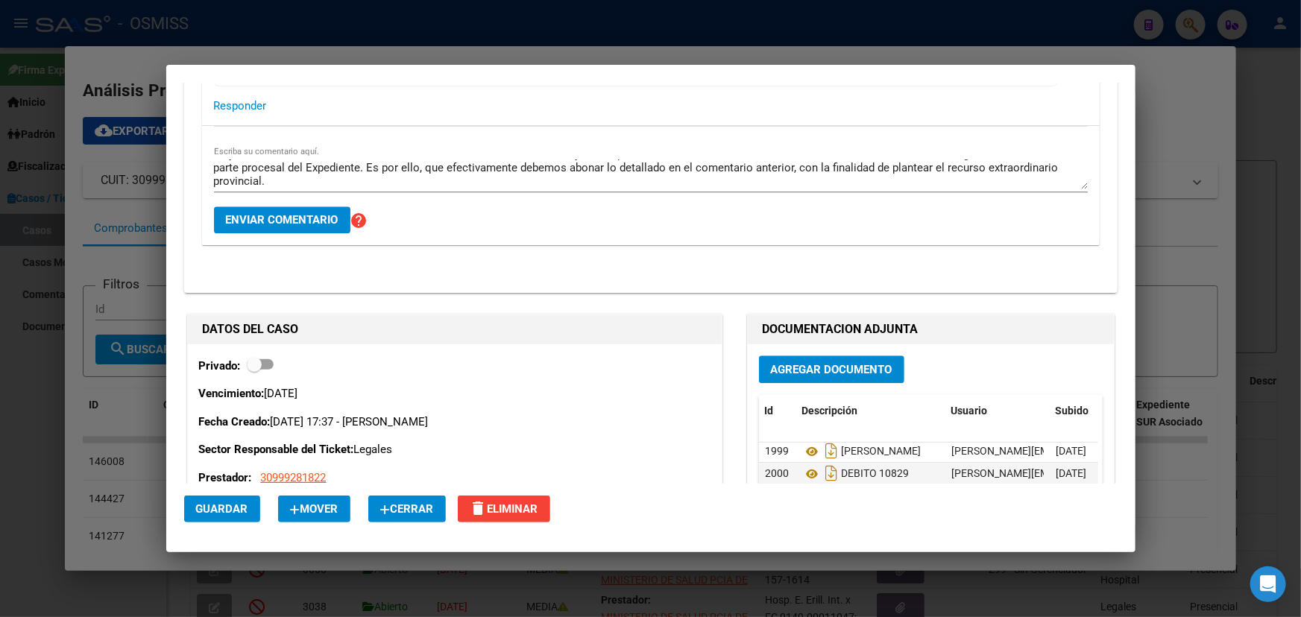
click at [729, 191] on div "Muy estimadas: en virtud de lo conversado entre el Dr. [PERSON_NAME] y el Vicep…" at bounding box center [650, 182] width 873 height 50
click at [717, 183] on textarea "Muy estimadas: en virtud de lo conversado entre el Dr. [PERSON_NAME] y el Vicep…" at bounding box center [650, 174] width 873 height 30
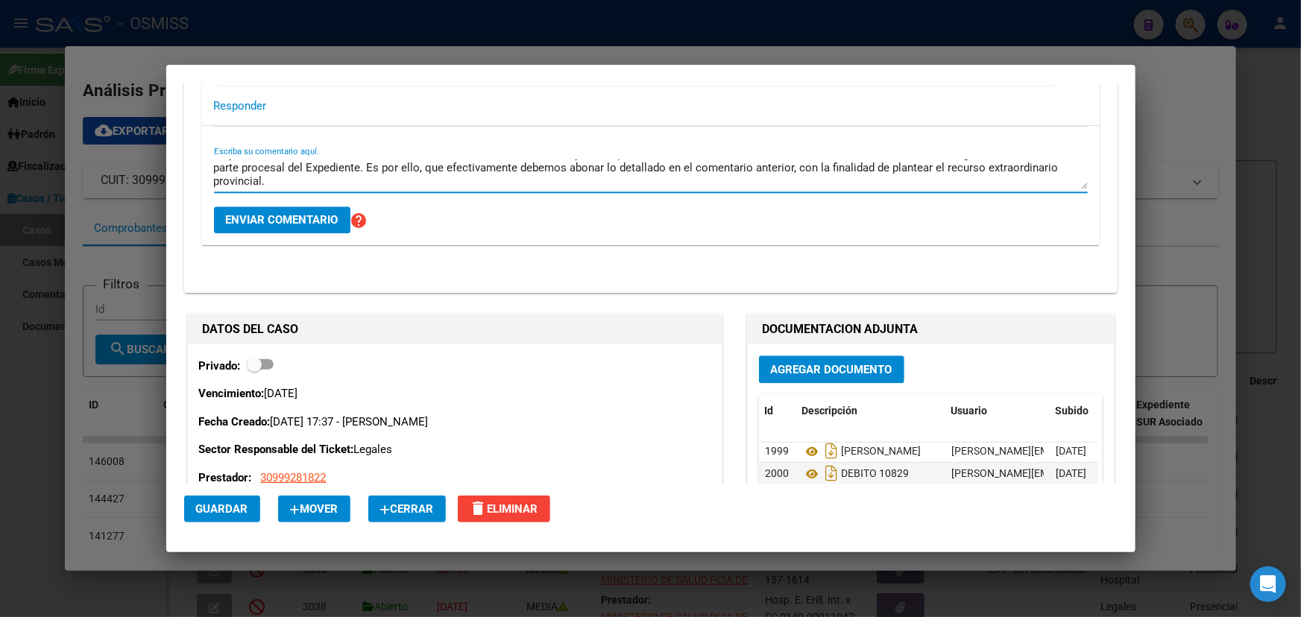
click at [715, 180] on textarea "Muy estimadas: en virtud de lo conversado entre el Dr. [PERSON_NAME] y el Vicep…" at bounding box center [650, 174] width 873 height 30
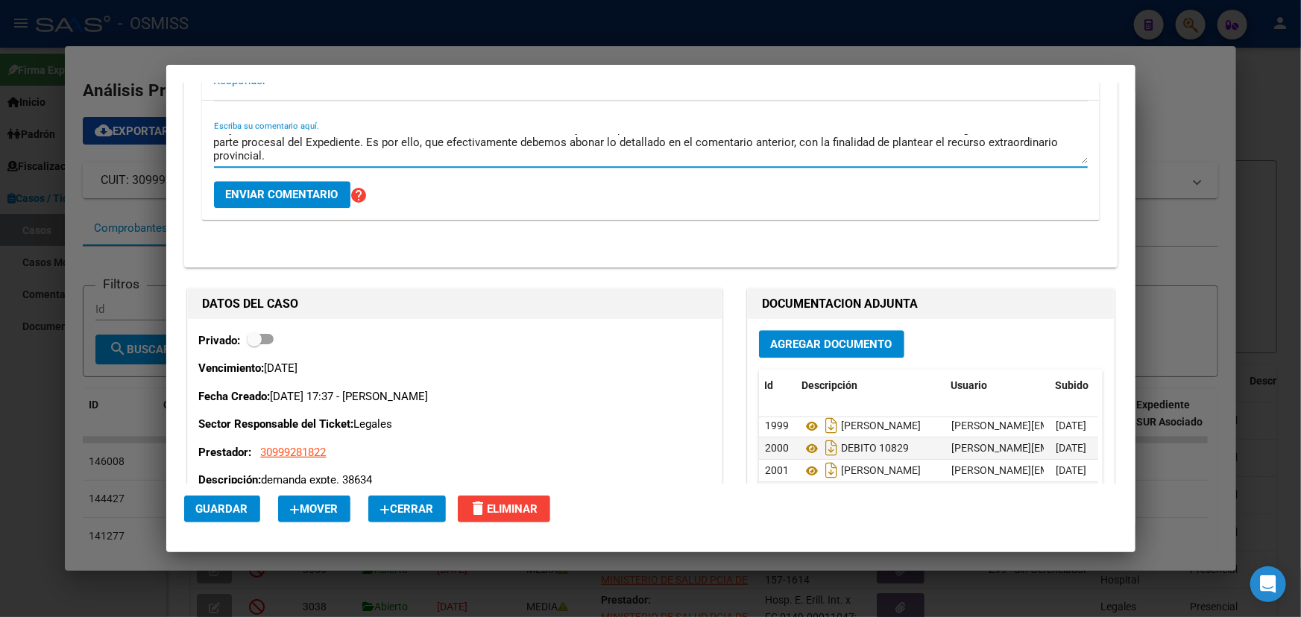
scroll to position [1897, 0]
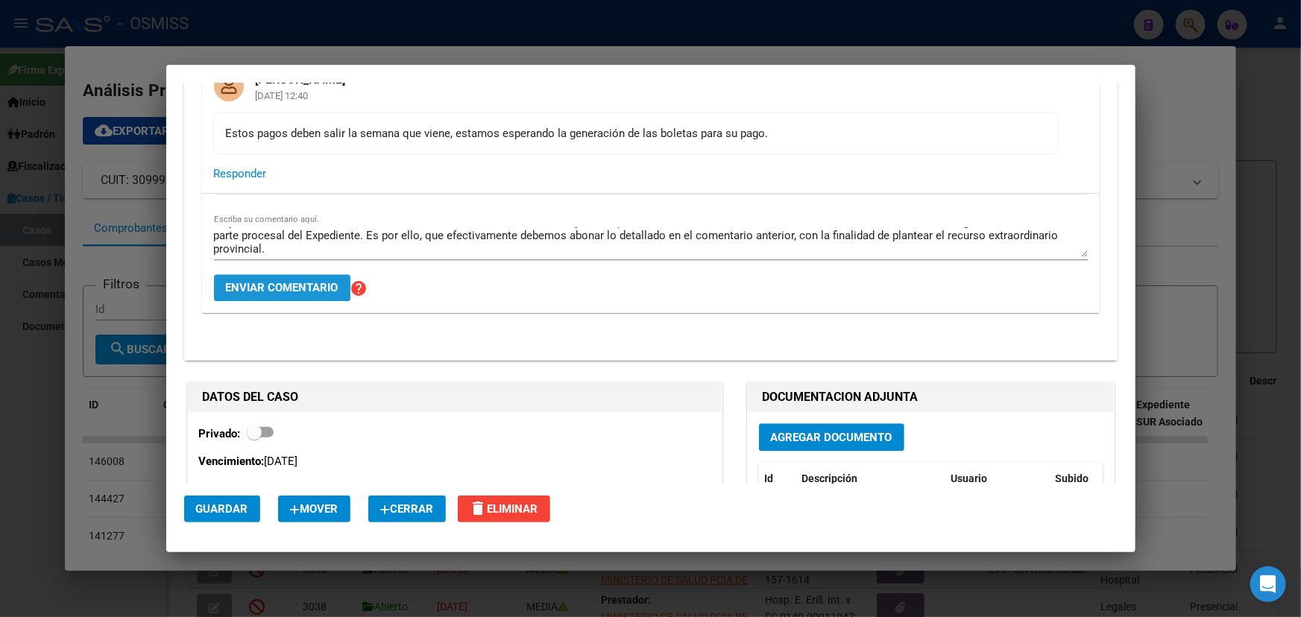
click at [261, 291] on button "Enviar comentario" at bounding box center [282, 287] width 136 height 27
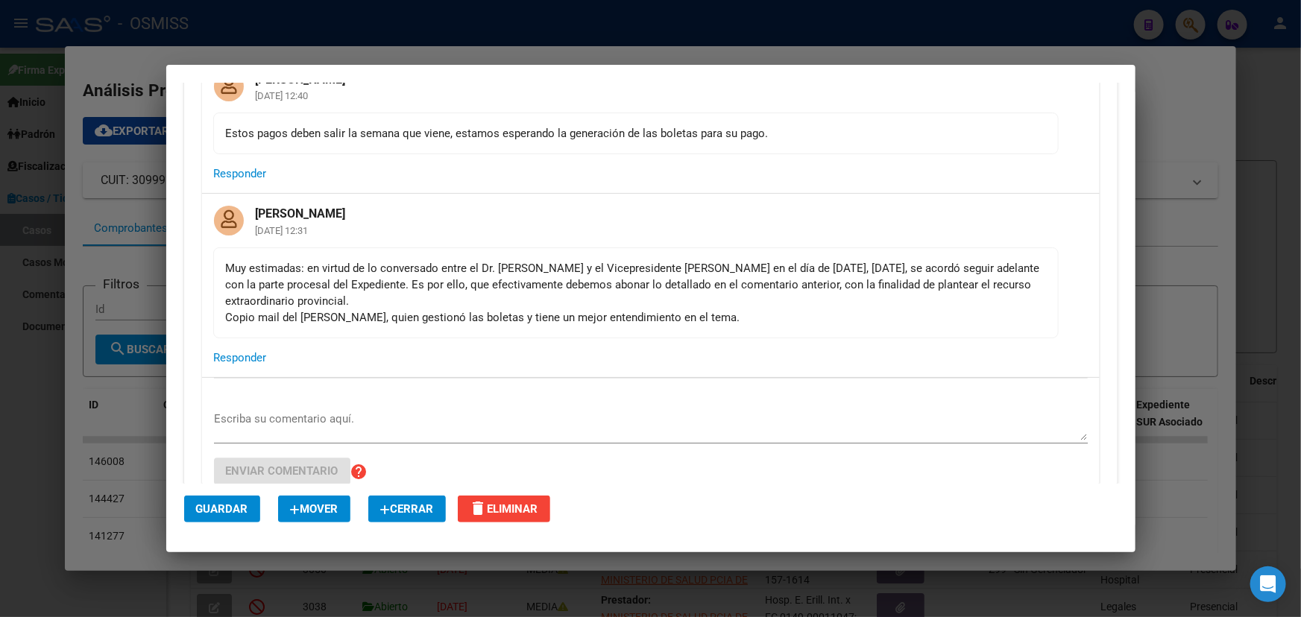
click at [265, 395] on div "Escriba su comentario aquí. Enviar comentario help" at bounding box center [650, 437] width 873 height 119
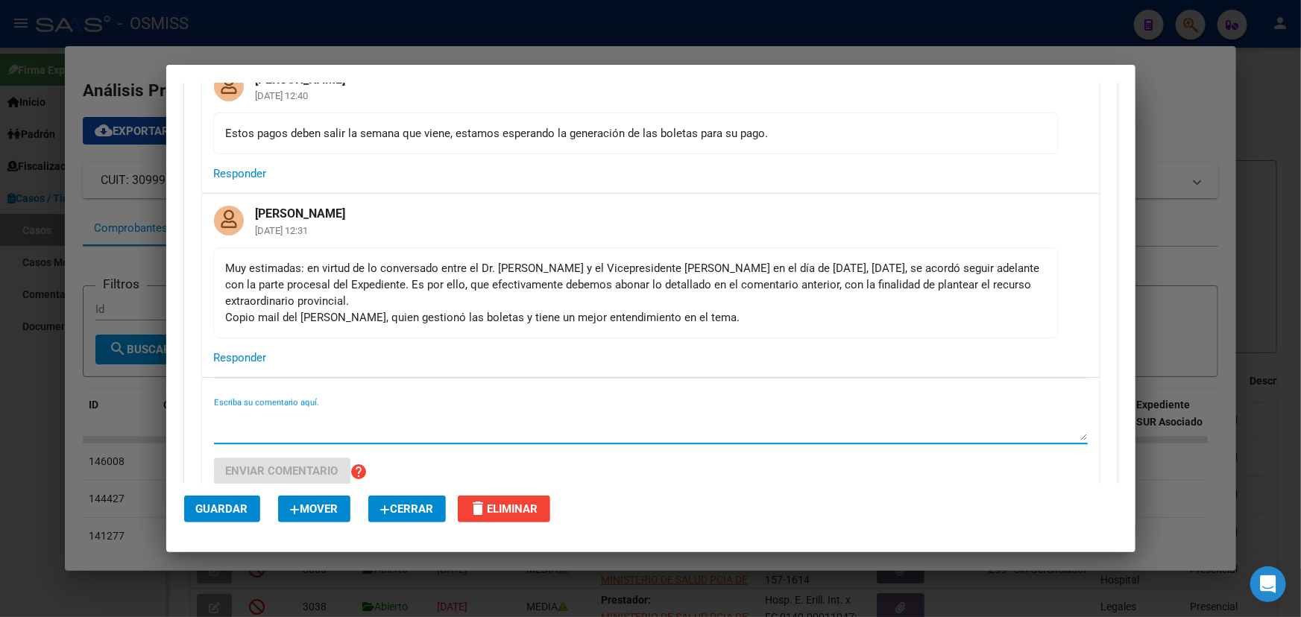
click at [259, 414] on textarea "Escriba su comentario aquí." at bounding box center [650, 426] width 873 height 30
paste textarea "[PERSON_NAME] 12:11 p.m. (hace 19 minutos) para [PERSON_NAME], mí, [PERSON_NAME…"
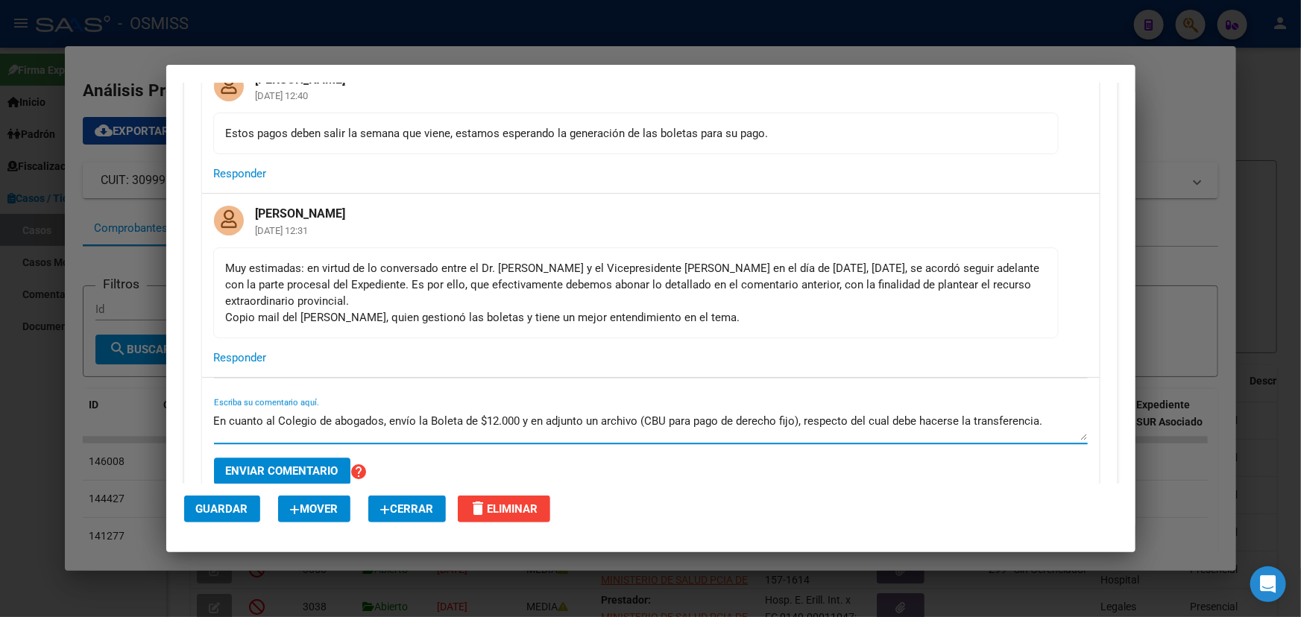
scroll to position [159, 0]
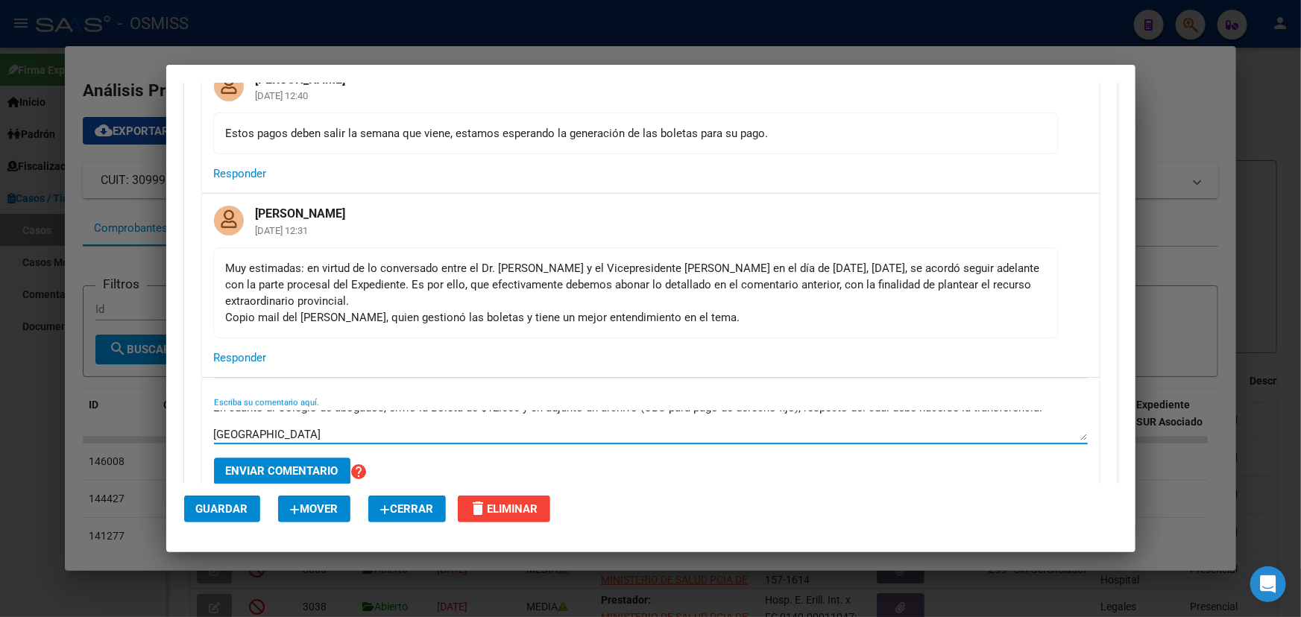
type textarea "[PERSON_NAME] 12:11 p.m. (hace 19 minutos) para [PERSON_NAME], mí, [PERSON_NAME…"
click at [280, 464] on span "Enviar comentario" at bounding box center [282, 470] width 113 height 13
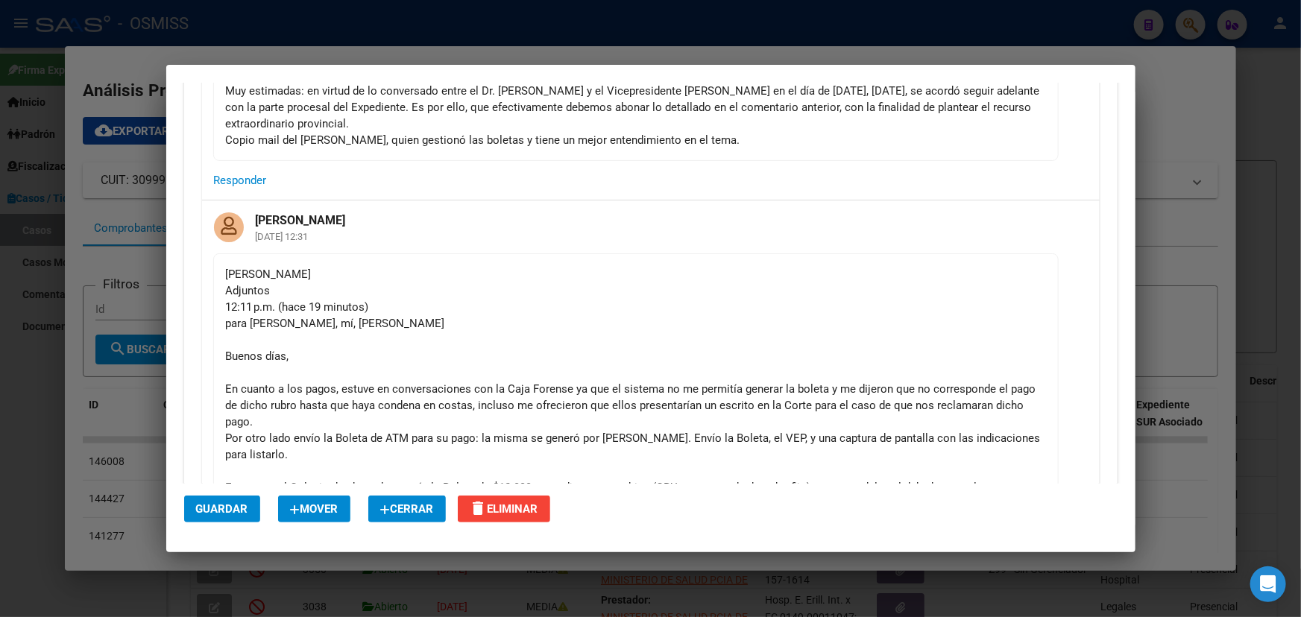
scroll to position [2168, 0]
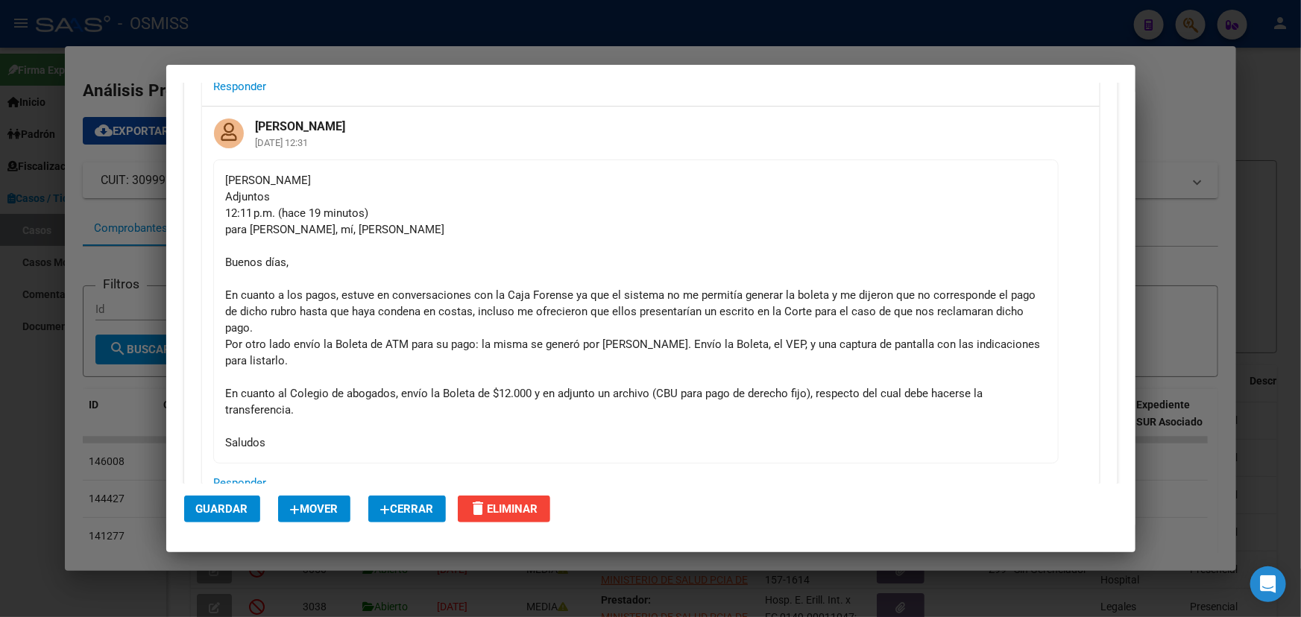
drag, startPoint x: 254, startPoint y: 293, endPoint x: 628, endPoint y: 293, distance: 373.4
click at [626, 291] on div "[PERSON_NAME] 12:11 p.m. (hace 19 minutos) para [PERSON_NAME], mí, [PERSON_NAME…" at bounding box center [636, 311] width 820 height 279
click at [779, 315] on div "[PERSON_NAME] 12:11 p.m. (hace 19 minutos) para [PERSON_NAME], mí, [PERSON_NAME…" at bounding box center [636, 311] width 820 height 279
drag, startPoint x: 277, startPoint y: 297, endPoint x: 621, endPoint y: 300, distance: 344.3
click at [621, 300] on div "[PERSON_NAME] 12:11 p.m. (hace 19 minutos) para [PERSON_NAME], mí, [PERSON_NAME…" at bounding box center [636, 311] width 820 height 279
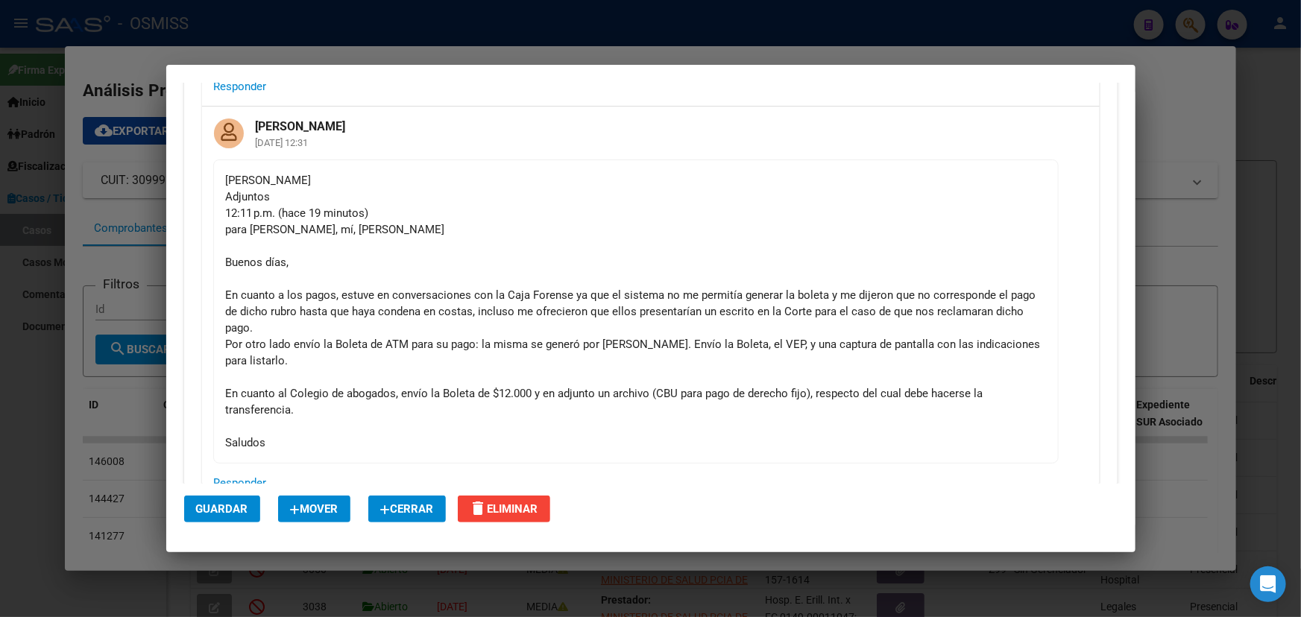
click at [724, 323] on div "[PERSON_NAME] 12:11 p.m. (hace 19 minutos) para [PERSON_NAME], mí, [PERSON_NAME…" at bounding box center [636, 311] width 820 height 279
drag, startPoint x: 537, startPoint y: 322, endPoint x: 1014, endPoint y: 313, distance: 477.8
click at [1014, 313] on div "[PERSON_NAME] 12:11 p.m. (hace 19 minutos) para [PERSON_NAME], mí, [PERSON_NAME…" at bounding box center [636, 311] width 820 height 279
click at [494, 341] on div "[PERSON_NAME] 12:11 p.m. (hace 19 minutos) para [PERSON_NAME], mí, [PERSON_NAME…" at bounding box center [636, 311] width 820 height 279
drag, startPoint x: 313, startPoint y: 338, endPoint x: 642, endPoint y: 329, distance: 328.8
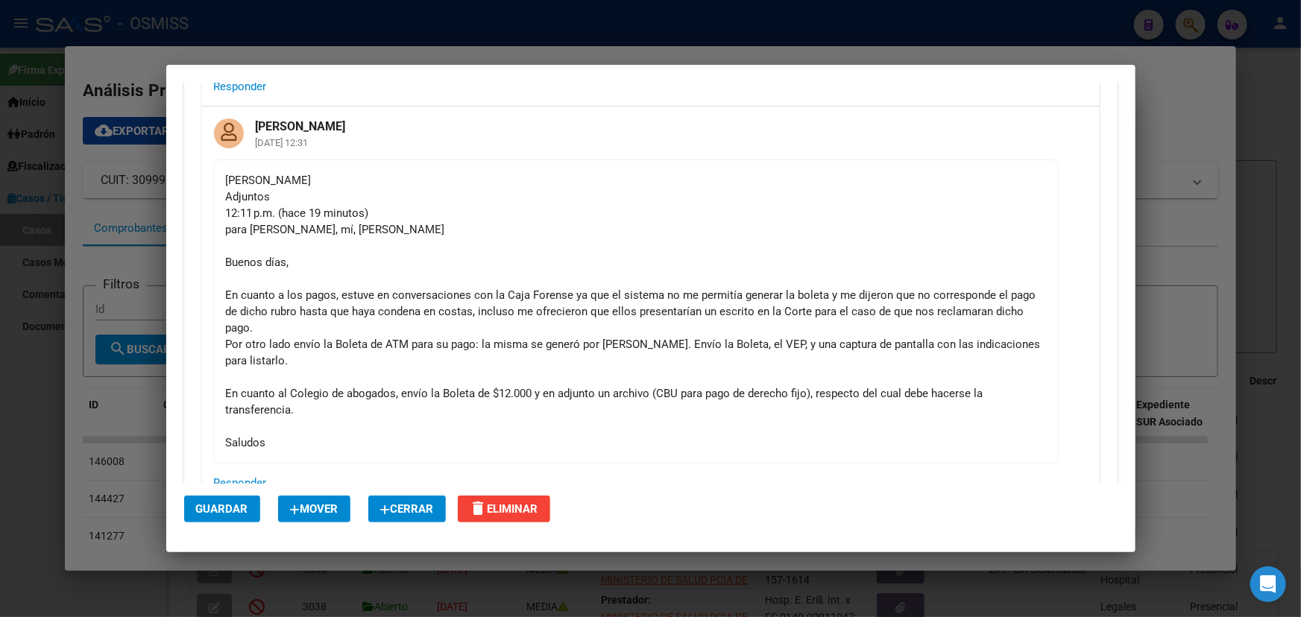
click at [642, 329] on div "[PERSON_NAME] 12:11 p.m. (hace 19 minutos) para [PERSON_NAME], mí, [PERSON_NAME…" at bounding box center [636, 311] width 820 height 279
click at [454, 305] on div "[PERSON_NAME] 12:11 p.m. (hace 19 minutos) para [PERSON_NAME], mí, [PERSON_NAME…" at bounding box center [636, 311] width 820 height 279
drag, startPoint x: 252, startPoint y: 344, endPoint x: 531, endPoint y: 341, distance: 279.5
click at [531, 341] on div "[PERSON_NAME] 12:11 p.m. (hace 19 minutos) para [PERSON_NAME], mí, [PERSON_NAME…" at bounding box center [636, 311] width 820 height 279
click at [657, 387] on div "[PERSON_NAME] 12:11 p.m. (hace 19 minutos) para [PERSON_NAME], mí, [PERSON_NAME…" at bounding box center [636, 311] width 820 height 279
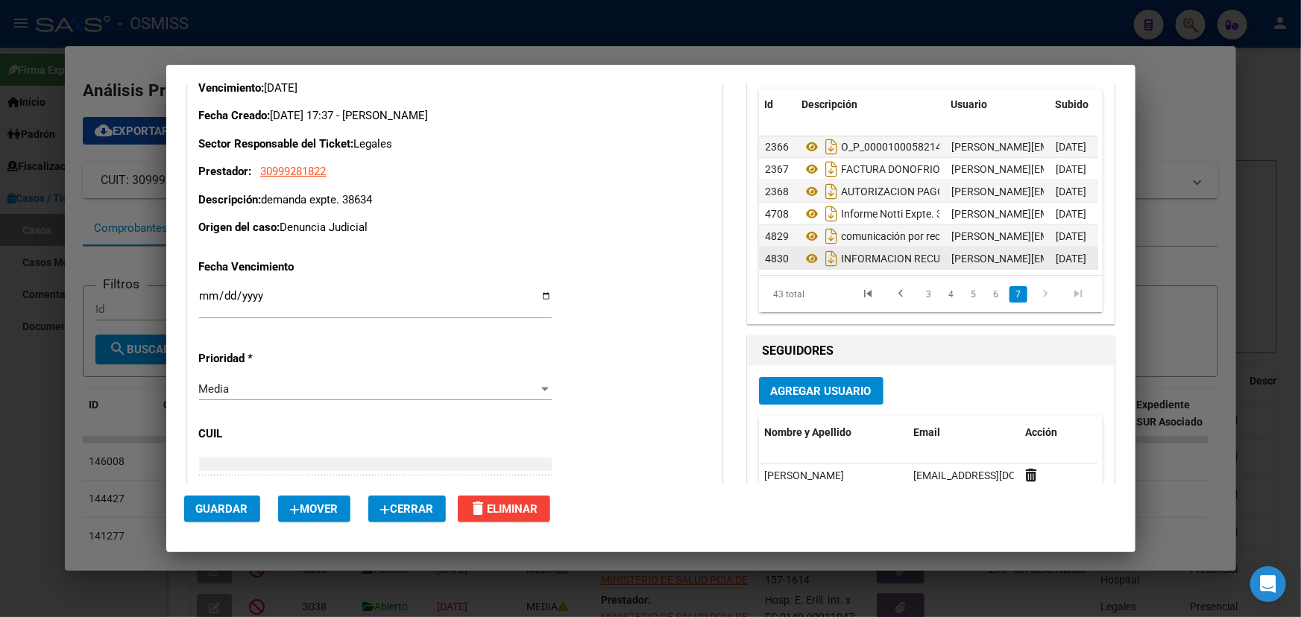
scroll to position [2710, 0]
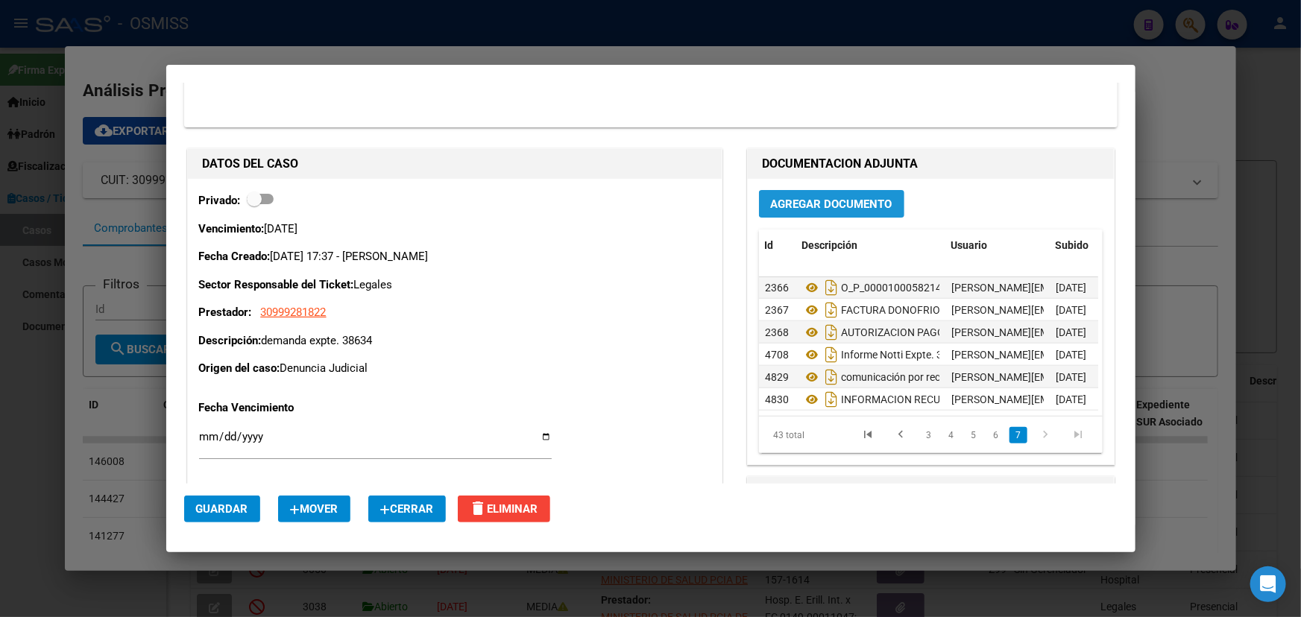
click at [816, 211] on button "Agregar Documento" at bounding box center [831, 204] width 145 height 28
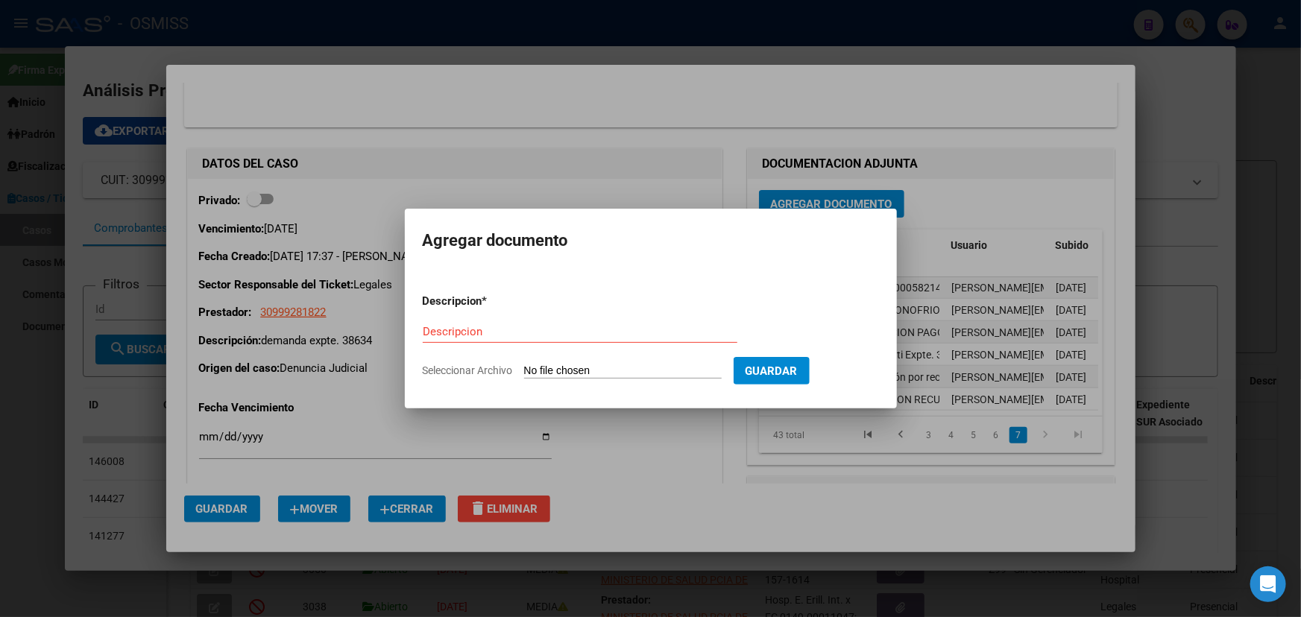
click at [584, 369] on input "Seleccionar Archivo" at bounding box center [623, 371] width 198 height 14
type input "C:\fakepath\Boleta derecho_fijo_20251007_103638.pdf"
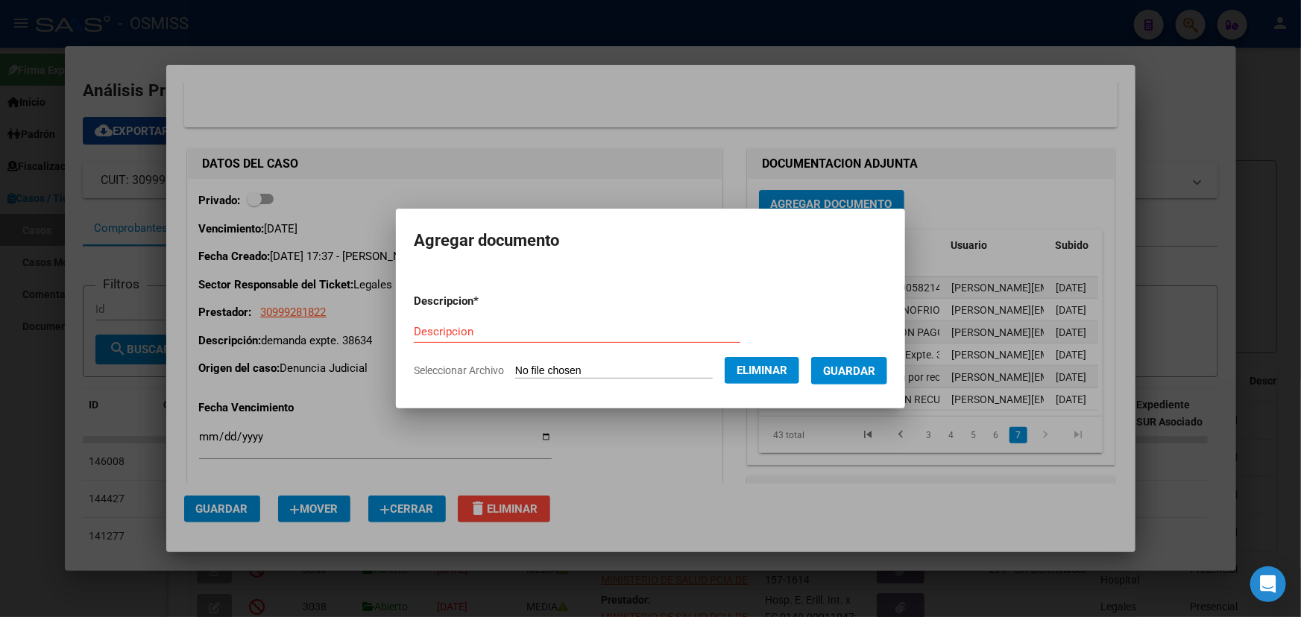
click at [436, 332] on input "Descripcion" at bounding box center [577, 331] width 326 height 13
paste input "Boleta derecho_fijo"
type input "Boleta derecho_fijo"
click at [871, 377] on span "Guardar" at bounding box center [849, 370] width 52 height 13
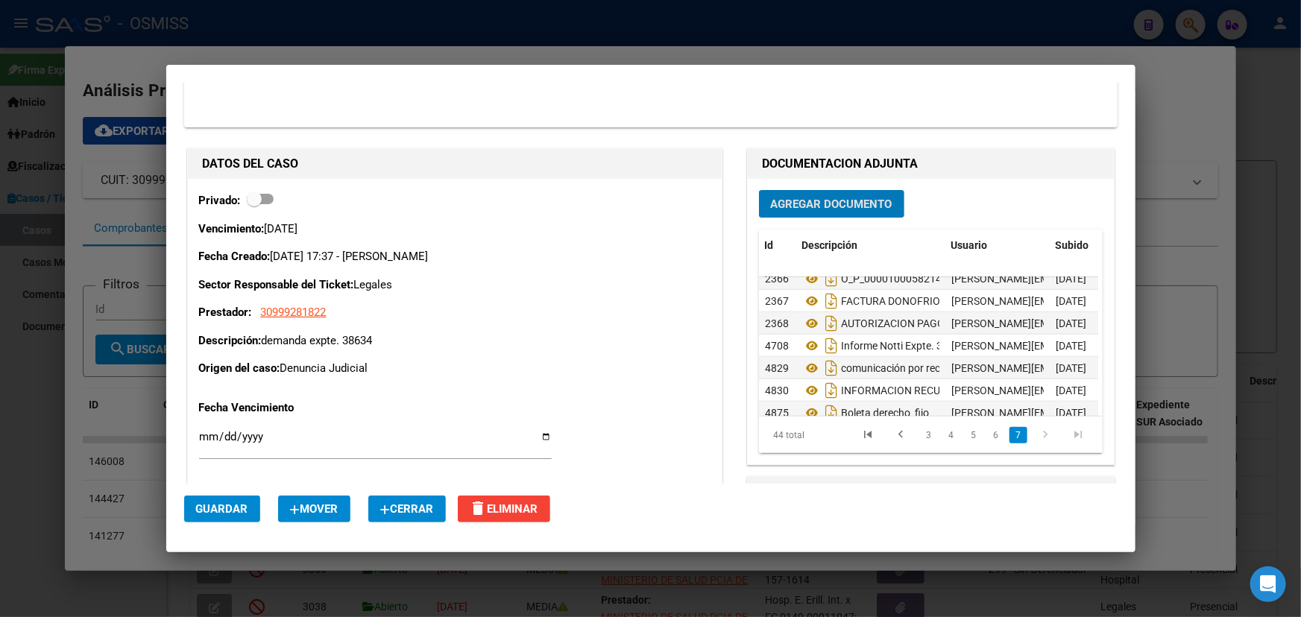
click at [811, 205] on span "Agregar Documento" at bounding box center [831, 204] width 121 height 13
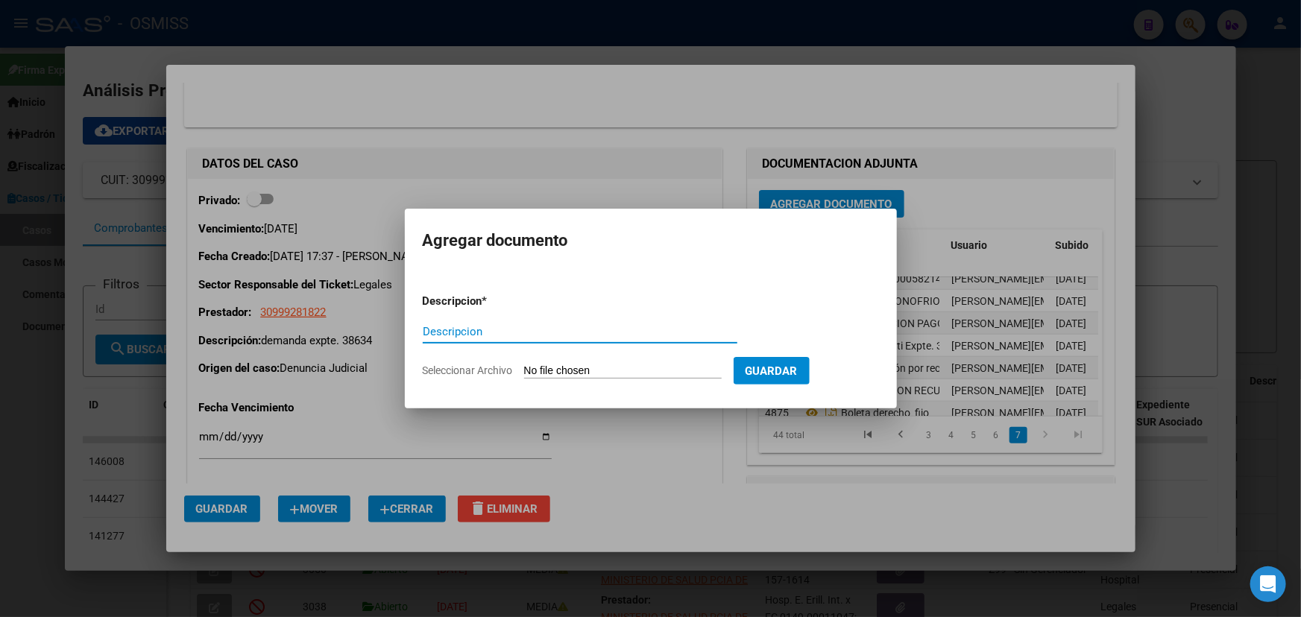
click at [607, 370] on input "Seleccionar Archivo" at bounding box center [623, 371] width 198 height 14
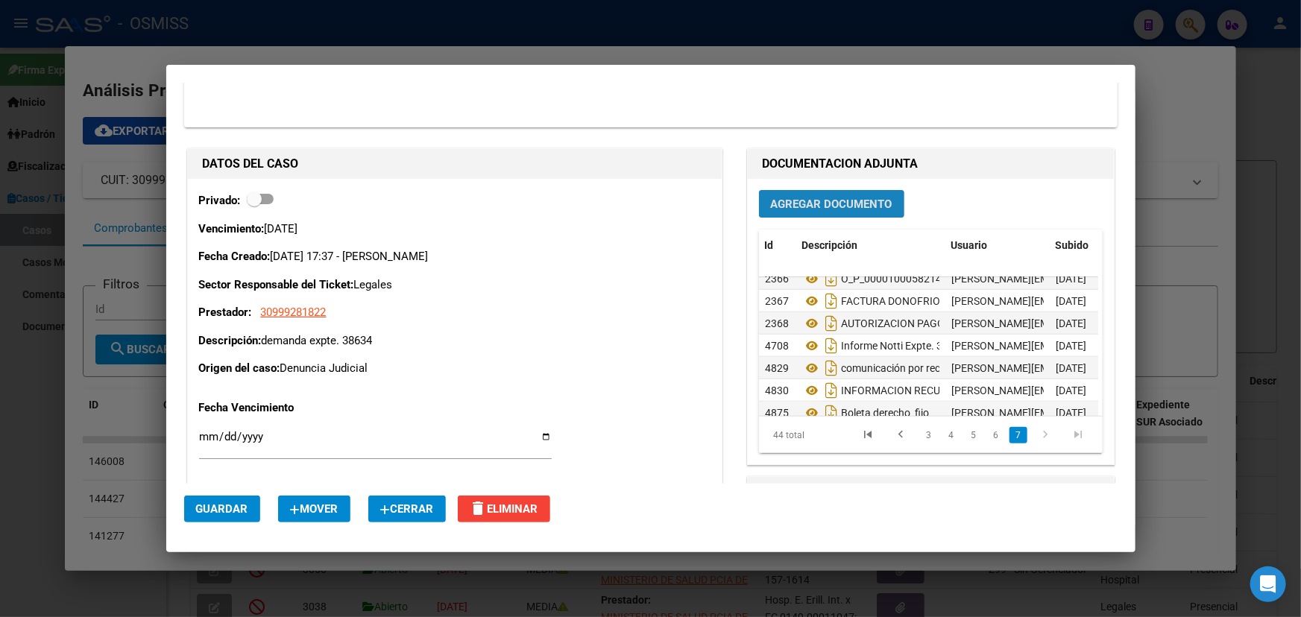
click at [795, 201] on span "Agregar Documento" at bounding box center [831, 204] width 121 height 13
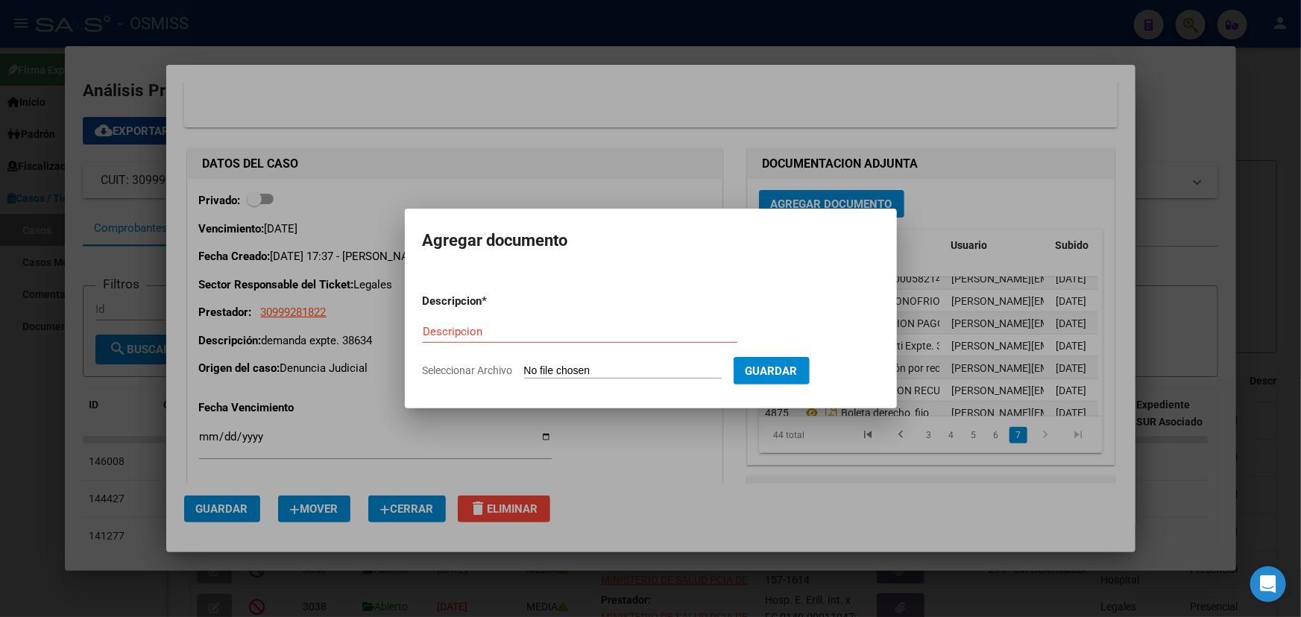
click at [574, 368] on input "Seleccionar Archivo" at bounding box center [623, 371] width 198 height 14
type input "C:\fakepath\CBU para pago derecho fijo (2) (1).png"
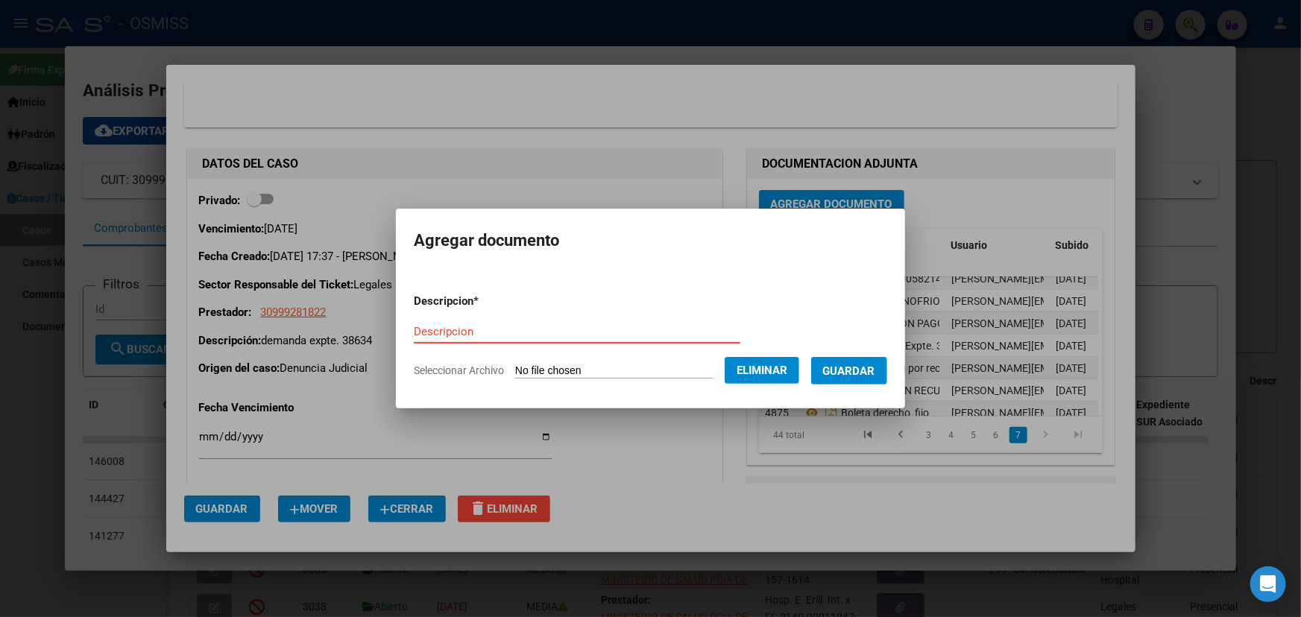
click at [434, 326] on input "Descripcion" at bounding box center [577, 331] width 326 height 13
paste input "CBU para pago derecho fijo (2) (1)"
type input "CBU para pago derecho fijo"
click at [875, 365] on span "Guardar" at bounding box center [849, 370] width 52 height 13
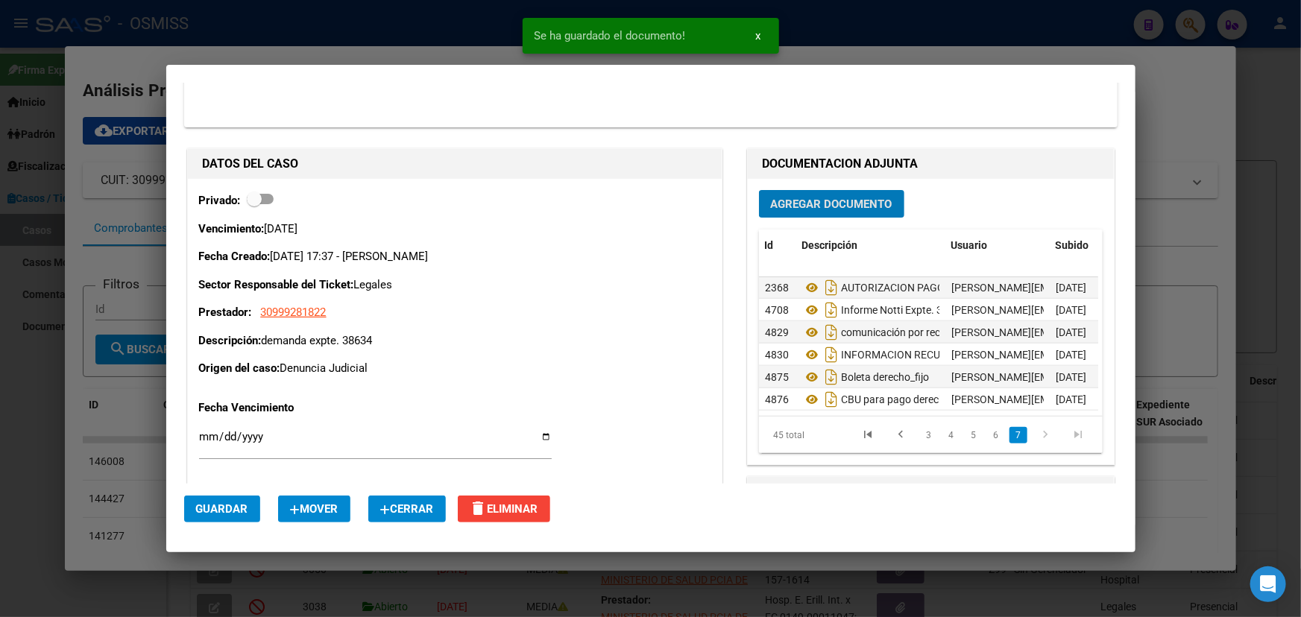
scroll to position [882, 0]
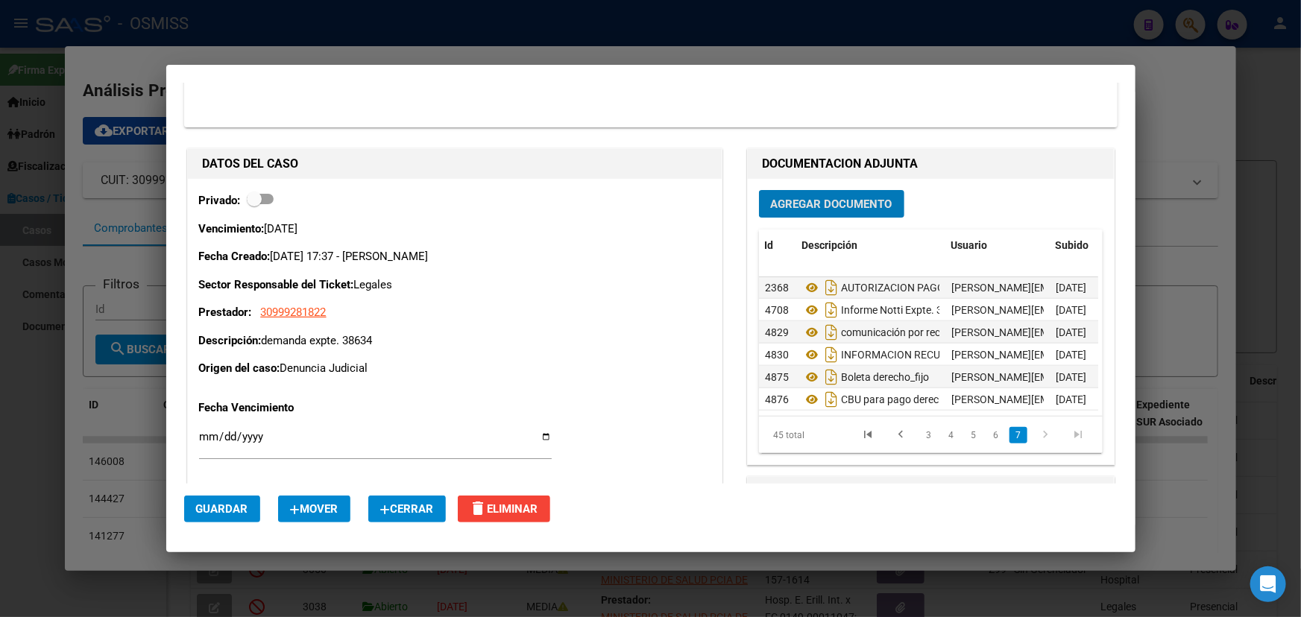
click at [809, 203] on span "Agregar Documento" at bounding box center [831, 204] width 121 height 13
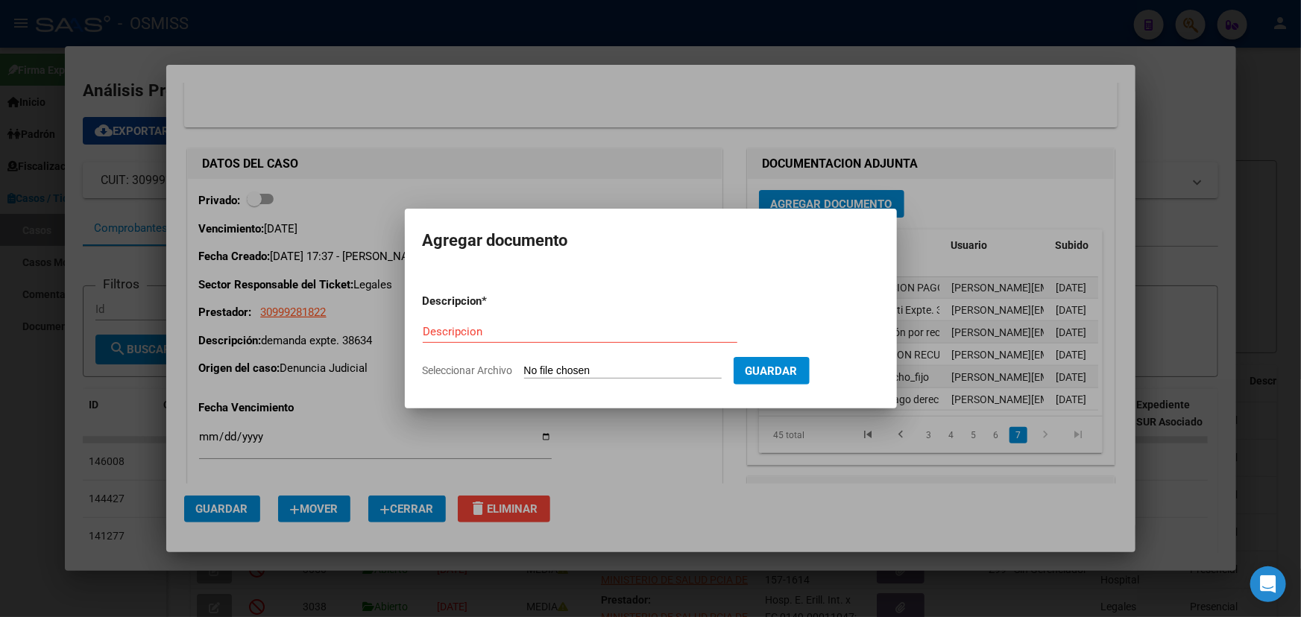
click at [570, 370] on input "Seleccionar Archivo" at bounding box center [623, 371] width 198 height 14
type input "C:\fakepath\Boleta de tasa_justicia_08540625000050060.pdf"
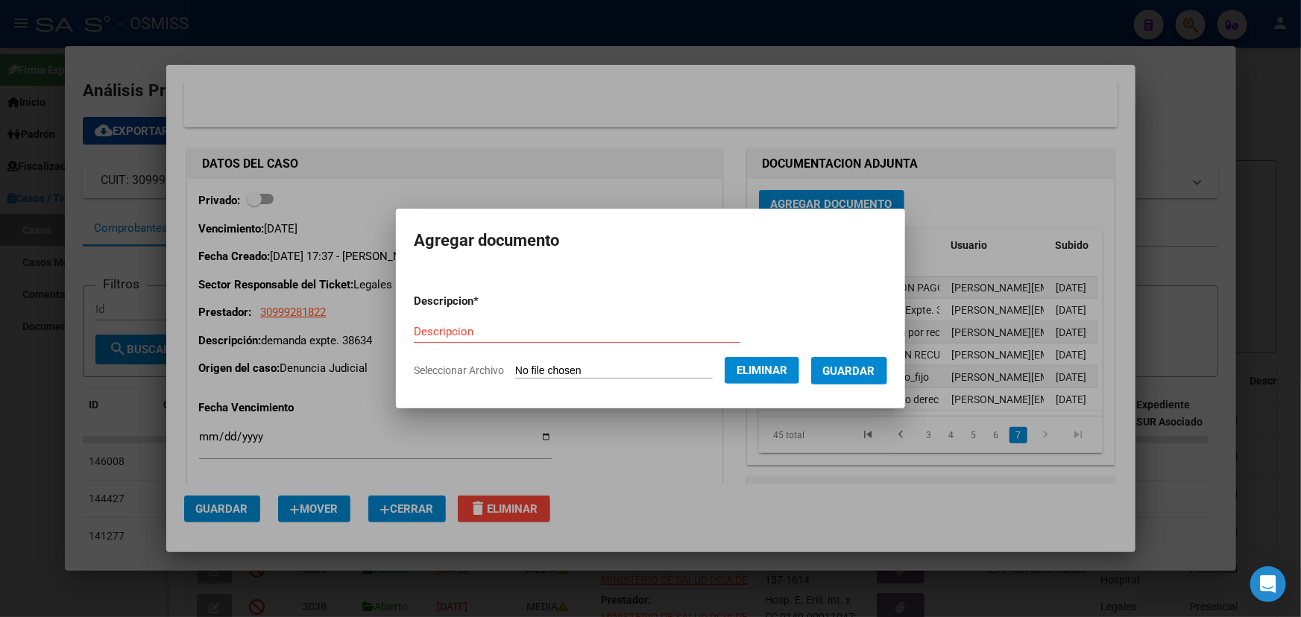
click at [423, 320] on div "Descripcion" at bounding box center [577, 331] width 326 height 22
click at [423, 328] on input "Descripcion" at bounding box center [577, 331] width 326 height 13
paste input "Boleta de tasa_justicia_08540625000050060"
drag, startPoint x: 645, startPoint y: 334, endPoint x: 519, endPoint y: 324, distance: 126.3
click at [519, 324] on div "Boleta de tasa_justicia_08540625000050060 Descripcion" at bounding box center [577, 331] width 326 height 22
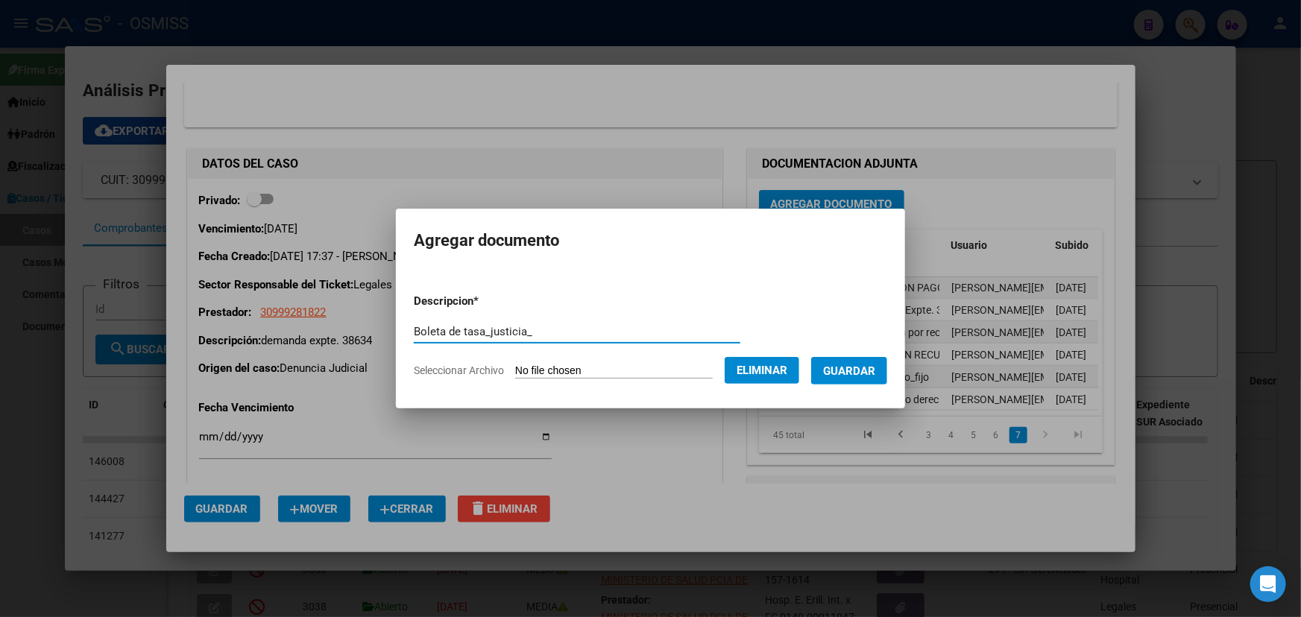
type input "Boleta de tasa_justicia_"
click at [865, 373] on span "Guardar" at bounding box center [849, 370] width 52 height 13
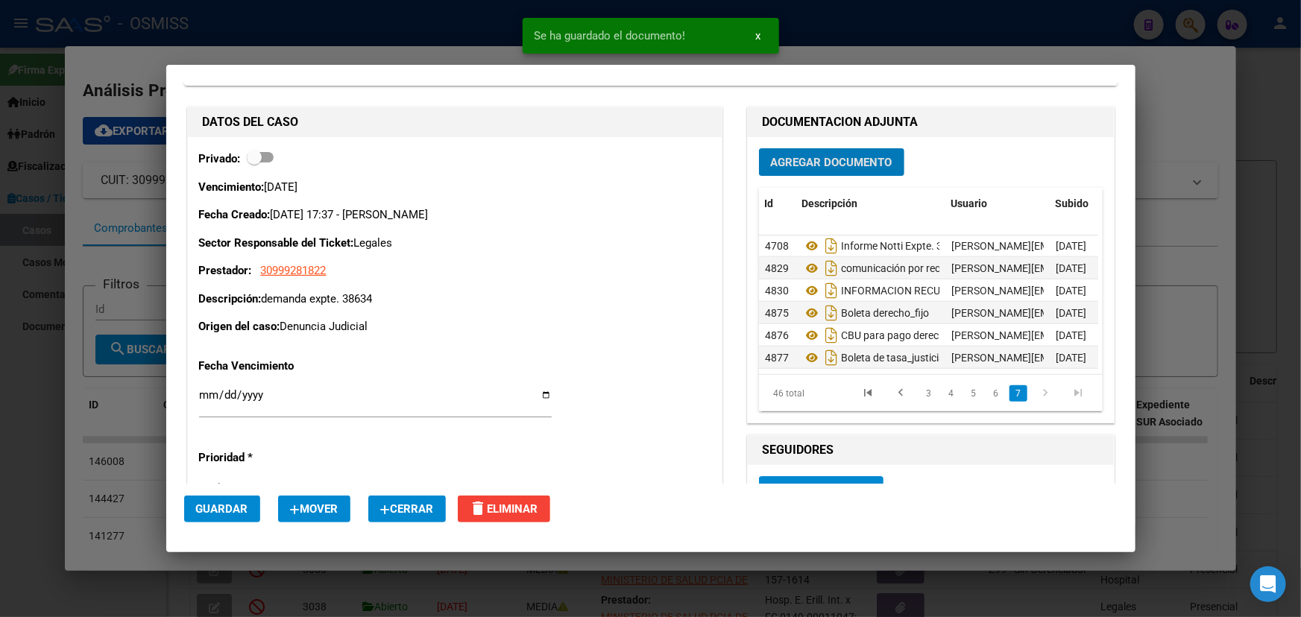
scroll to position [2778, 0]
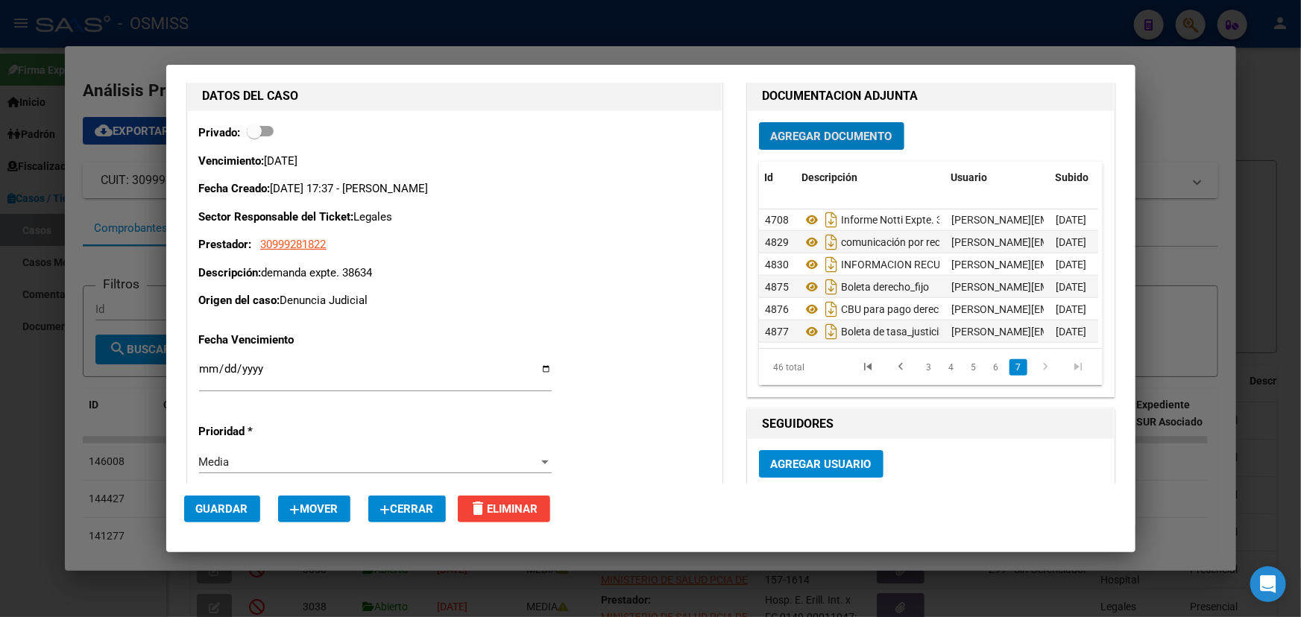
click at [812, 133] on span "Agregar Documento" at bounding box center [831, 136] width 121 height 13
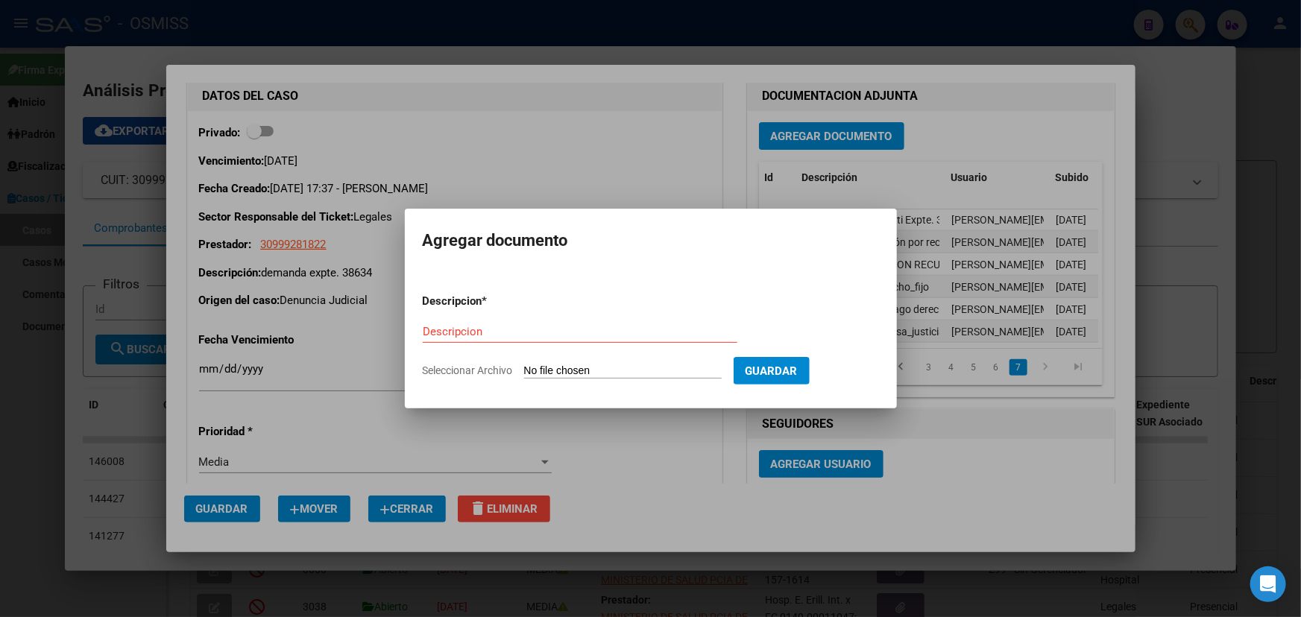
click at [561, 365] on input "Seleccionar Archivo" at bounding box center [623, 371] width 198 height 14
type input "C:\fakepath\VEP.pdf"
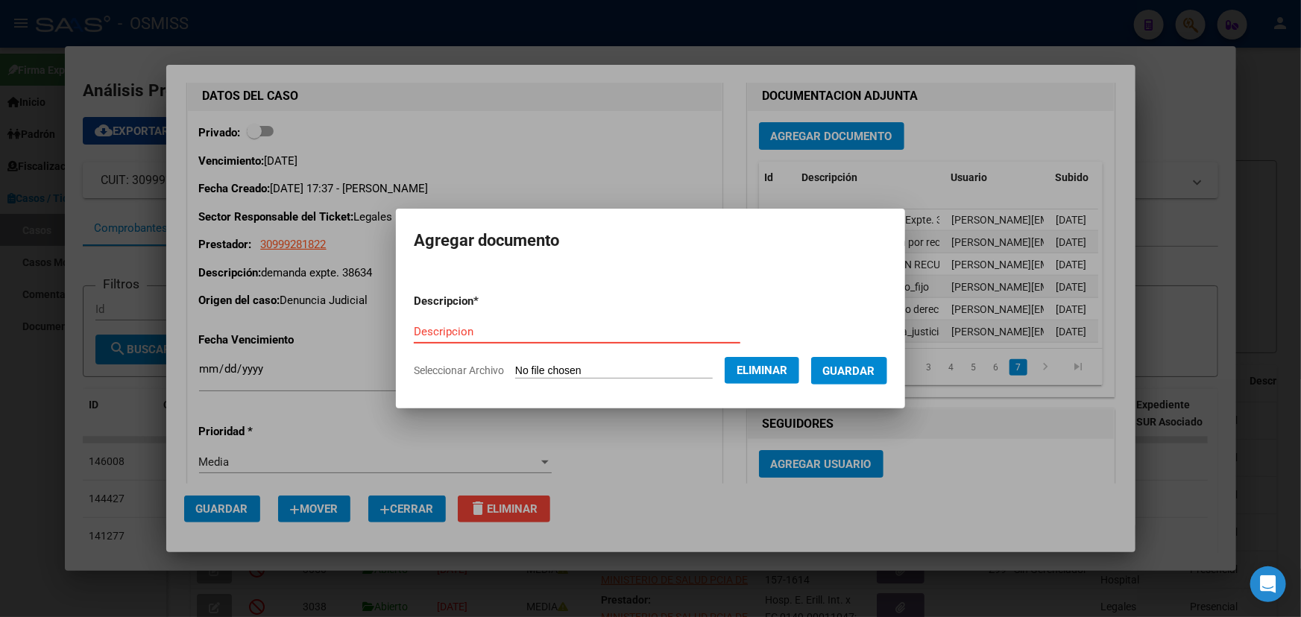
click at [434, 329] on input "Descripcion" at bounding box center [577, 331] width 326 height 13
type input "VEP"
click at [874, 362] on button "Guardar" at bounding box center [849, 371] width 76 height 28
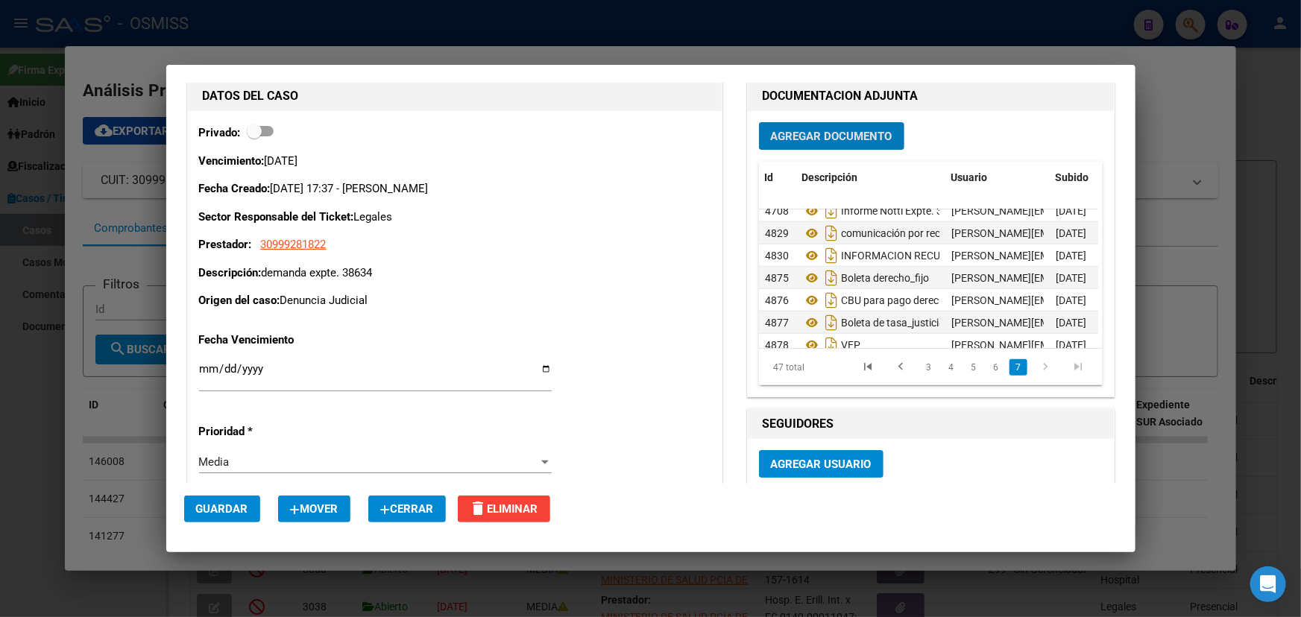
click at [797, 130] on span "Agregar Documento" at bounding box center [831, 136] width 121 height 13
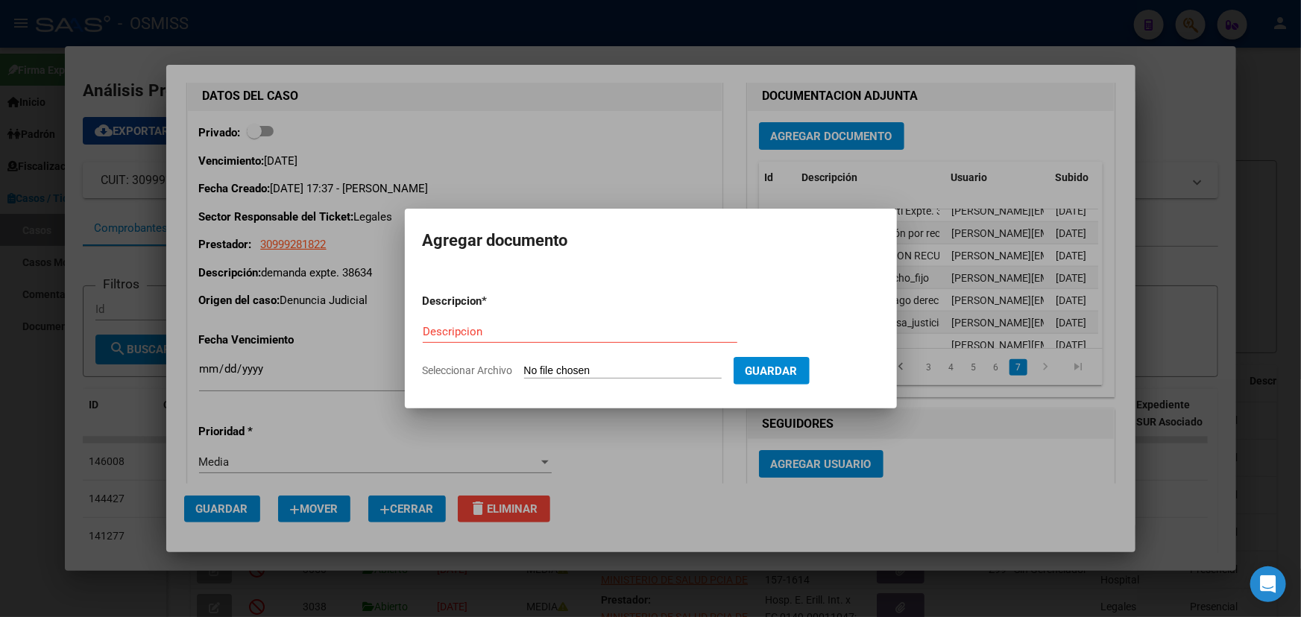
click at [559, 373] on input "Seleccionar Archivo" at bounding box center [623, 371] width 198 height 14
type input "C:\fakepath\Captura de pantalla (122).png"
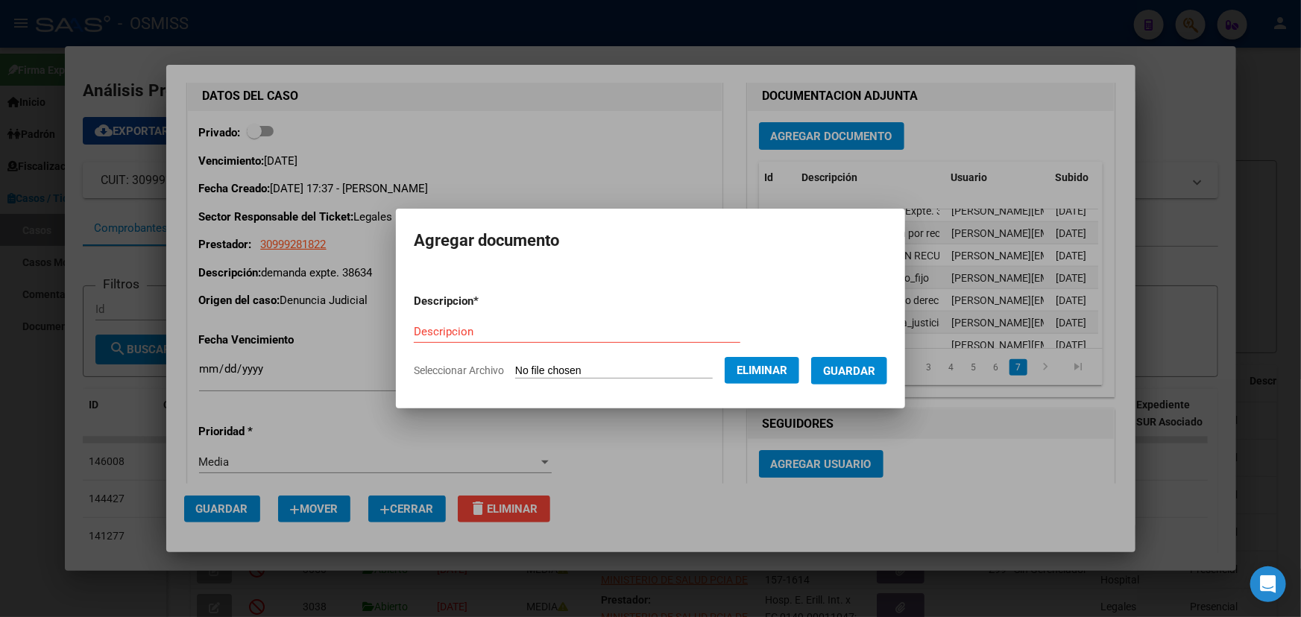
click at [516, 332] on input "Descripcion" at bounding box center [577, 331] width 326 height 13
type input "V"
click at [499, 326] on input "captura de pantalla VEP" at bounding box center [577, 331] width 326 height 13
type input "captura de pantalla x VEP"
click at [875, 367] on span "Guardar" at bounding box center [849, 370] width 52 height 13
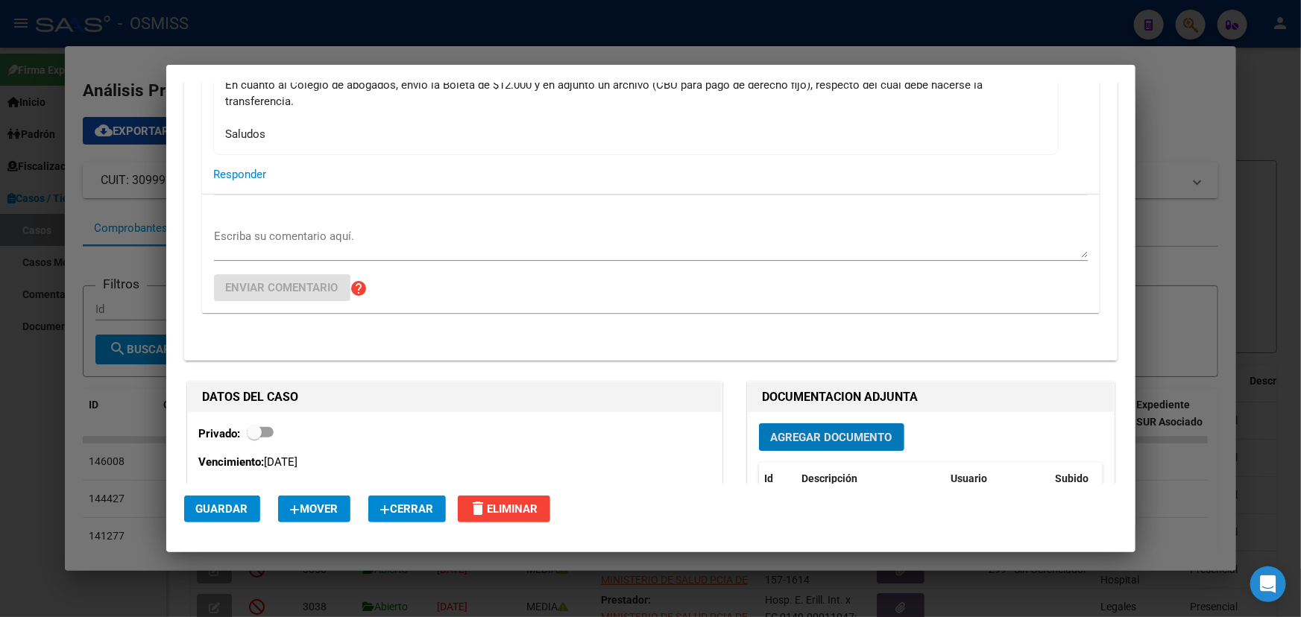
scroll to position [2303, 0]
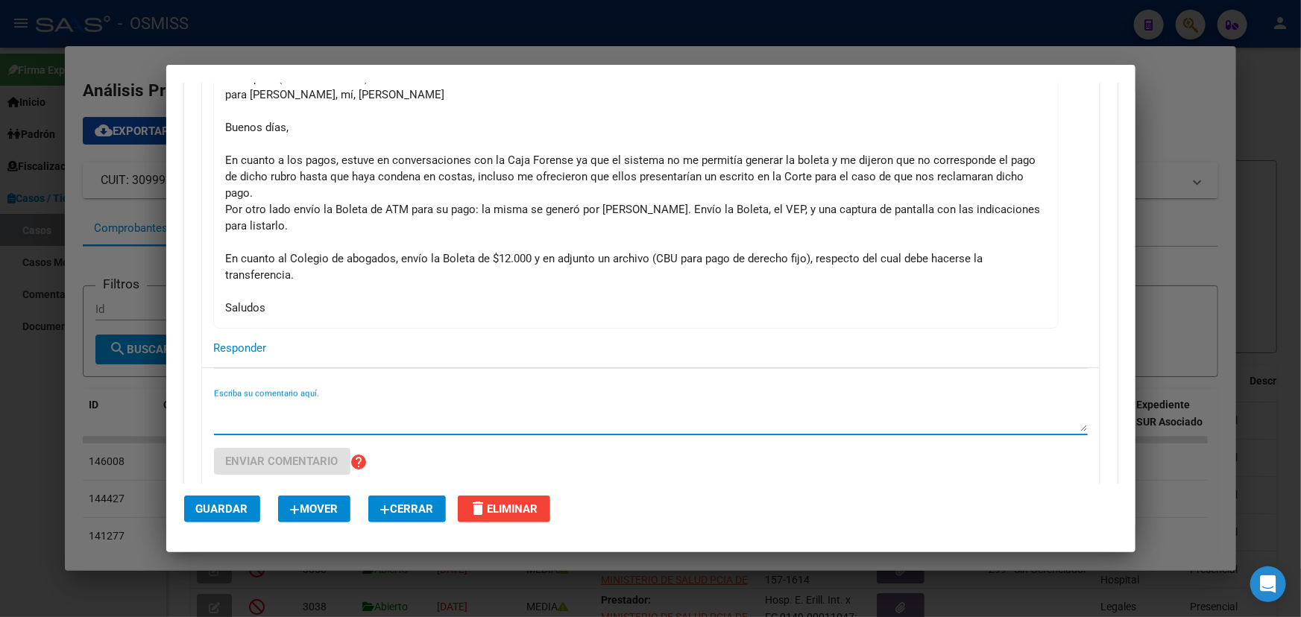
click at [319, 408] on textarea "Escriba su comentario aquí." at bounding box center [650, 417] width 873 height 30
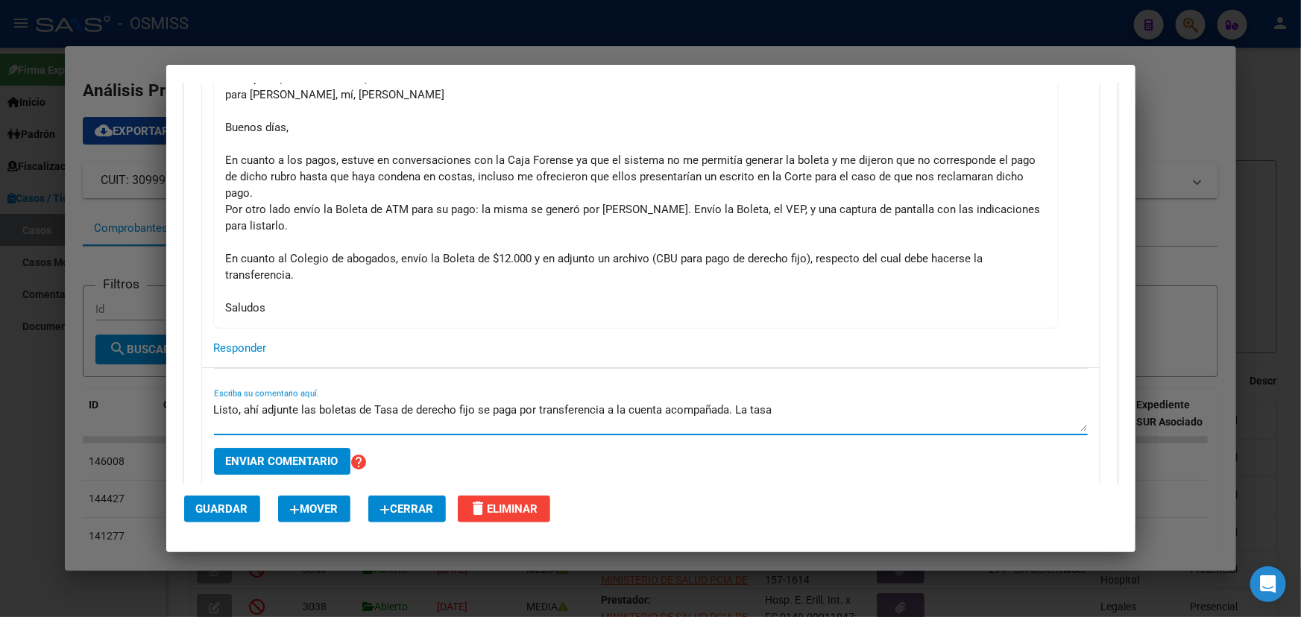
click at [379, 404] on textarea "Listo, ahí adjunte las boletas de Tasa de derecho fijo se paga por transferenci…" at bounding box center [650, 417] width 873 height 30
click at [824, 410] on textarea "Listo, ahí adjunte las boletas de tasa de derecho fijo se paga por transferenci…" at bounding box center [650, 417] width 873 height 30
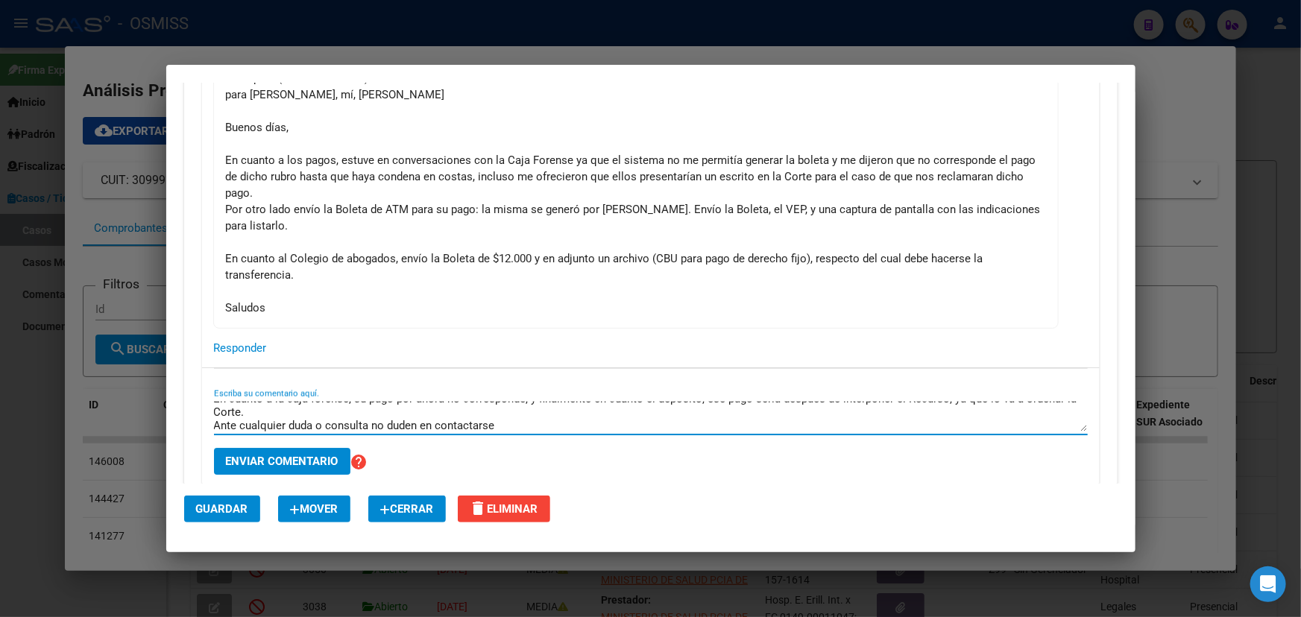
click at [509, 425] on textarea "Listo, ahí adjunte las boletas de tasa de derecho fijo se paga por transferenci…" at bounding box center [650, 417] width 873 height 30
click at [526, 421] on textarea "Listo, ahí adjunte las boletas de tasa de derecho fijo se paga por transferenci…" at bounding box center [650, 417] width 873 height 30
click at [282, 422] on textarea "Listo, ahí adjunte las boletas de tasa de derecho fijo se paga por transferenci…" at bounding box center [650, 417] width 873 height 30
click at [329, 423] on textarea "Listo, ahí adjunte las boletas de tasa de derecho fijo se paga por transferenci…" at bounding box center [650, 417] width 873 height 30
click at [402, 424] on textarea "Listo, ahí adjunte las boletas de tasa de derecho fijo se paga por transferenci…" at bounding box center [650, 417] width 873 height 30
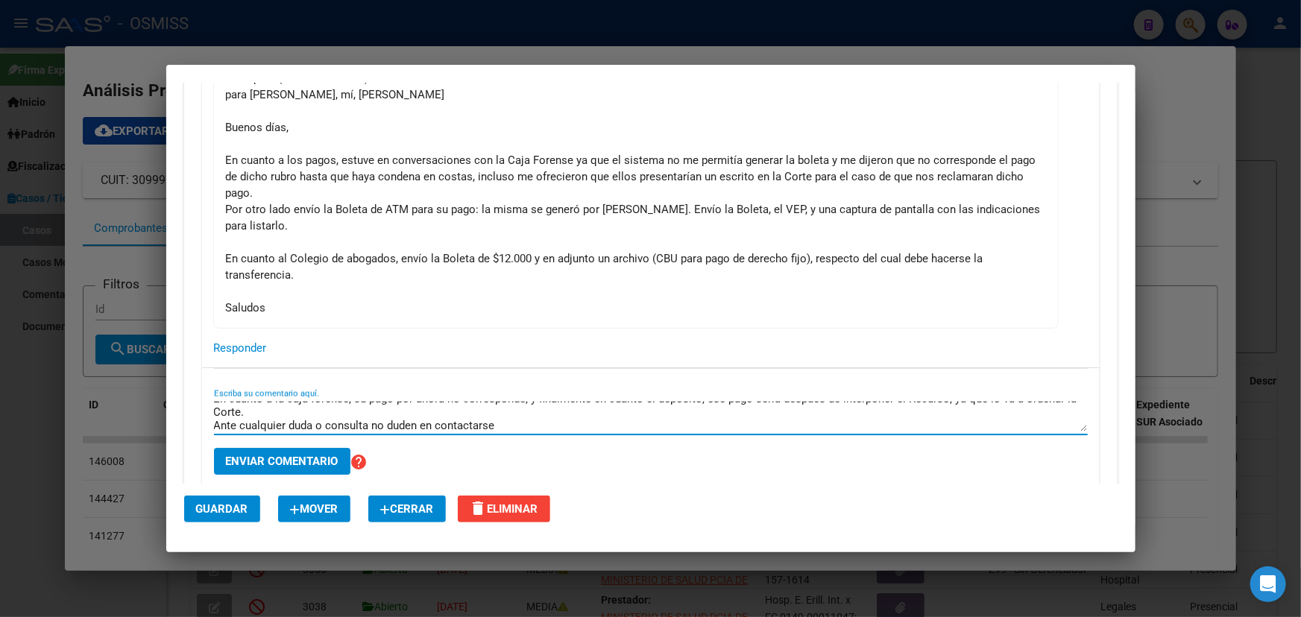
click at [500, 424] on textarea "Listo, ahí adjunte las boletas de tasa de derecho fijo se paga por transferenci…" at bounding box center [650, 417] width 873 height 30
click at [303, 425] on textarea "Listo, ahí adjunte las boletas de tasa de derecho fijo se paga por transferenci…" at bounding box center [650, 417] width 873 height 30
click at [379, 427] on textarea "Listo, ahí adjunte las boletas de tasa de derecho fijo se paga por transferenci…" at bounding box center [650, 417] width 873 height 30
click at [420, 424] on textarea "Listo, ahí adjunte las boletas de tasa de derecho fijo se paga por transferenci…" at bounding box center [650, 417] width 873 height 30
click at [581, 422] on textarea "Listo, ahí adjunte las boletas de tasa de derecho fijo se paga por transferenci…" at bounding box center [650, 417] width 873 height 30
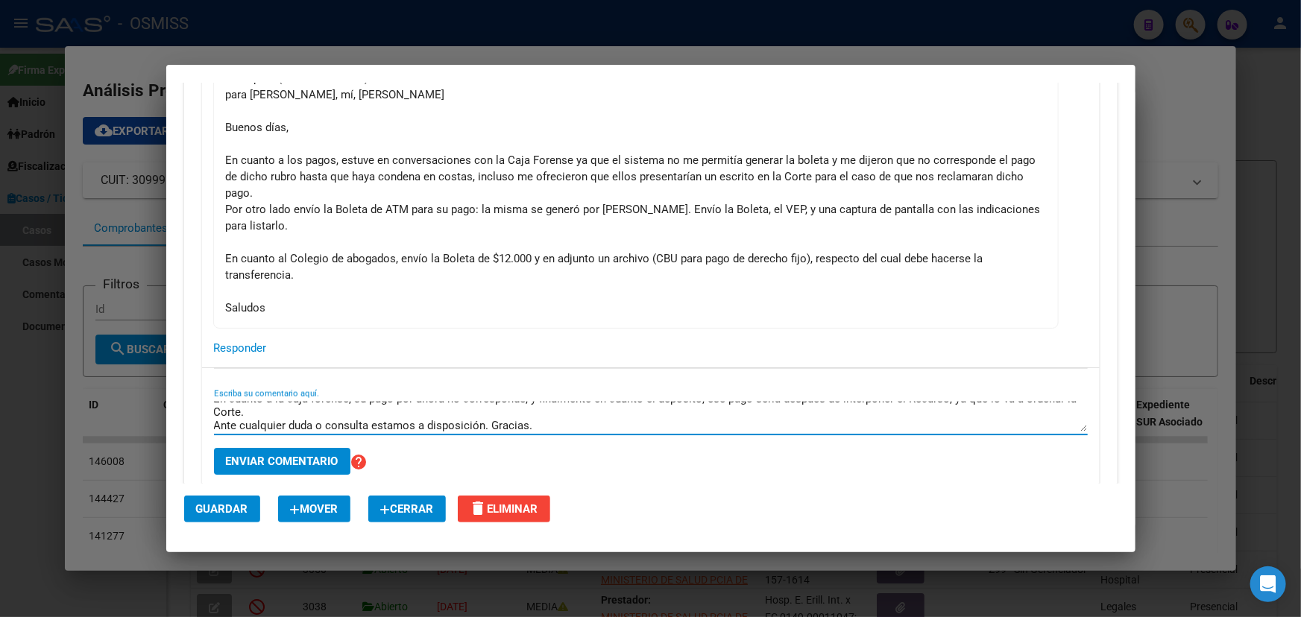
type textarea "Listo, ahí adjunte las boletas de tasa de derecho fijo se paga por transferenci…"
click at [281, 459] on span "Enviar comentario" at bounding box center [282, 461] width 113 height 13
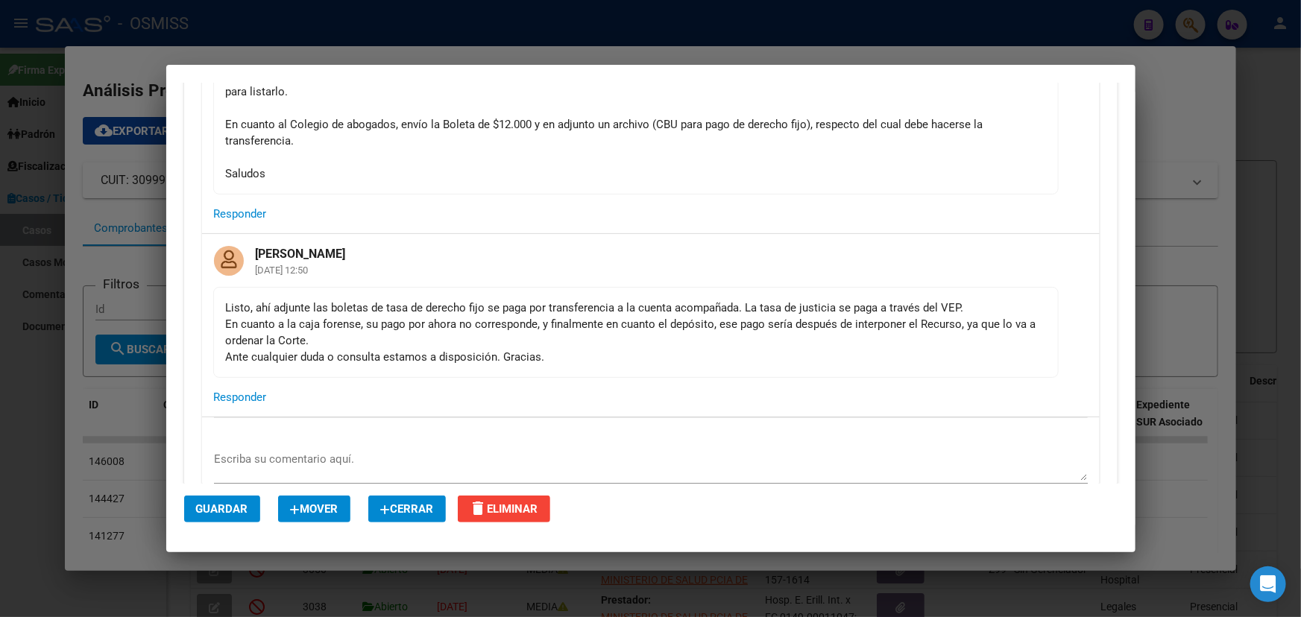
scroll to position [2439, 0]
drag, startPoint x: 283, startPoint y: 303, endPoint x: 637, endPoint y: 315, distance: 354.2
click at [597, 315] on div "Listo, ahí adjunte las boletas de tasa de derecho fijo se paga por transferenci…" at bounding box center [636, 331] width 820 height 66
click at [715, 312] on div "Listo, ahí adjunte las boletas de tasa de derecho fijo se paga por transferenci…" at bounding box center [636, 331] width 820 height 66
drag, startPoint x: 449, startPoint y: 304, endPoint x: 750, endPoint y: 309, distance: 300.4
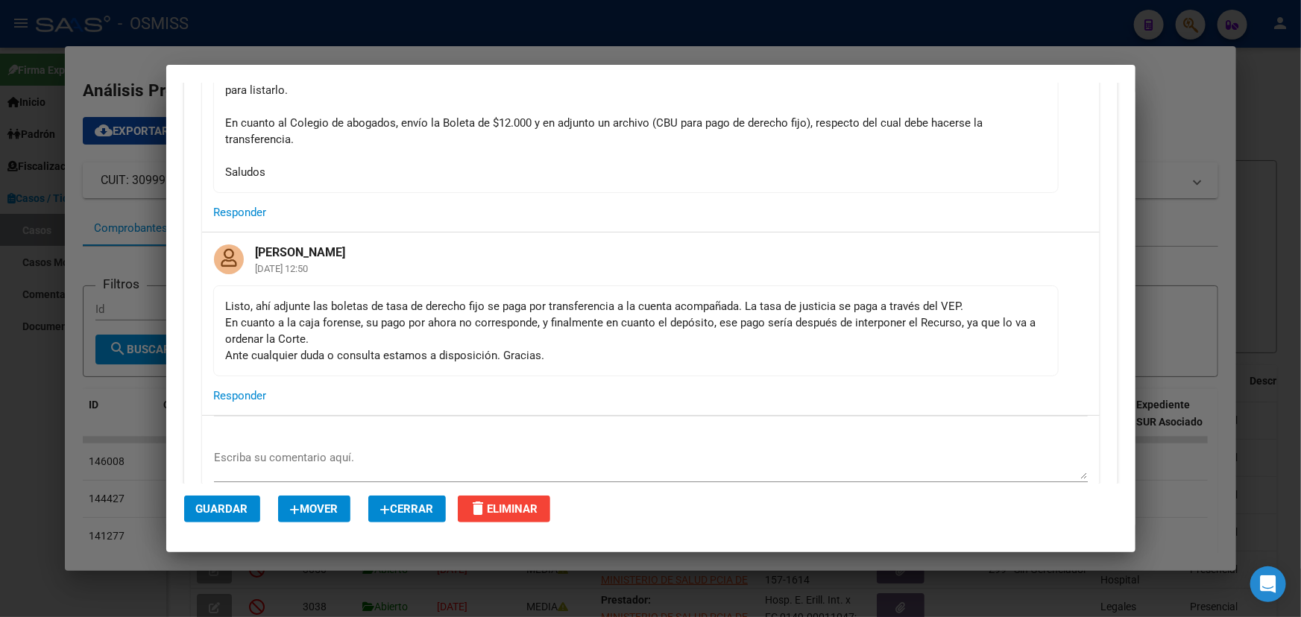
click at [750, 309] on div "Listo, ahí adjunte las boletas de tasa de derecho fijo se paga por transferenci…" at bounding box center [636, 331] width 820 height 66
click at [797, 308] on div "Listo, ahí adjunte las boletas de tasa de derecho fijo se paga por transferenci…" at bounding box center [636, 331] width 820 height 66
drag, startPoint x: 759, startPoint y: 300, endPoint x: 991, endPoint y: 285, distance: 232.3
click at [991, 285] on mat-card-content "Listo, ahí adjunte las boletas de tasa de derecho fijo se paga por transferenci…" at bounding box center [635, 330] width 845 height 91
drag, startPoint x: 397, startPoint y: 317, endPoint x: 539, endPoint y: 306, distance: 142.0
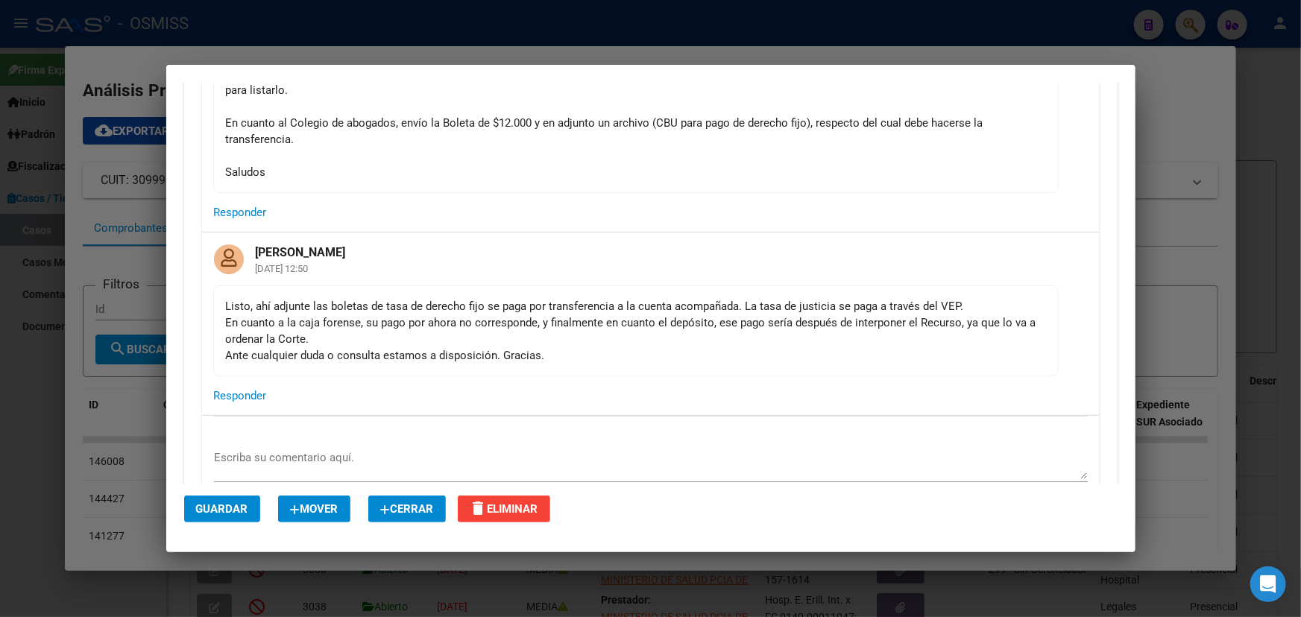
click at [539, 306] on div "Listo, ahí adjunte las boletas de tasa de derecho fijo se paga por transferenci…" at bounding box center [636, 331] width 820 height 66
click at [139, 46] on div at bounding box center [650, 308] width 1301 height 617
